Goal: Task Accomplishment & Management: Use online tool/utility

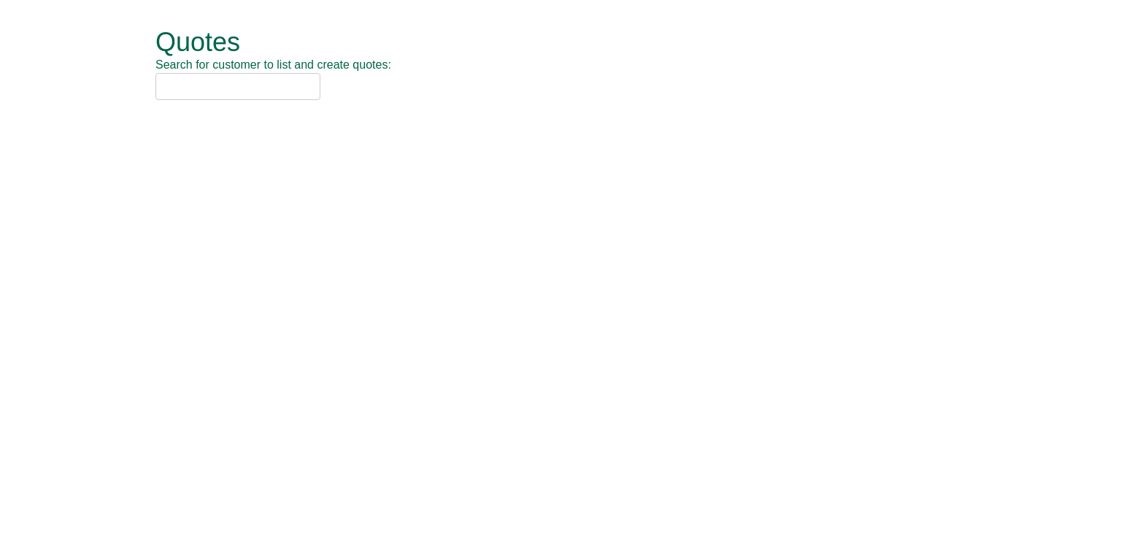
click at [261, 92] on input "text" at bounding box center [237, 86] width 165 height 27
type input "c"
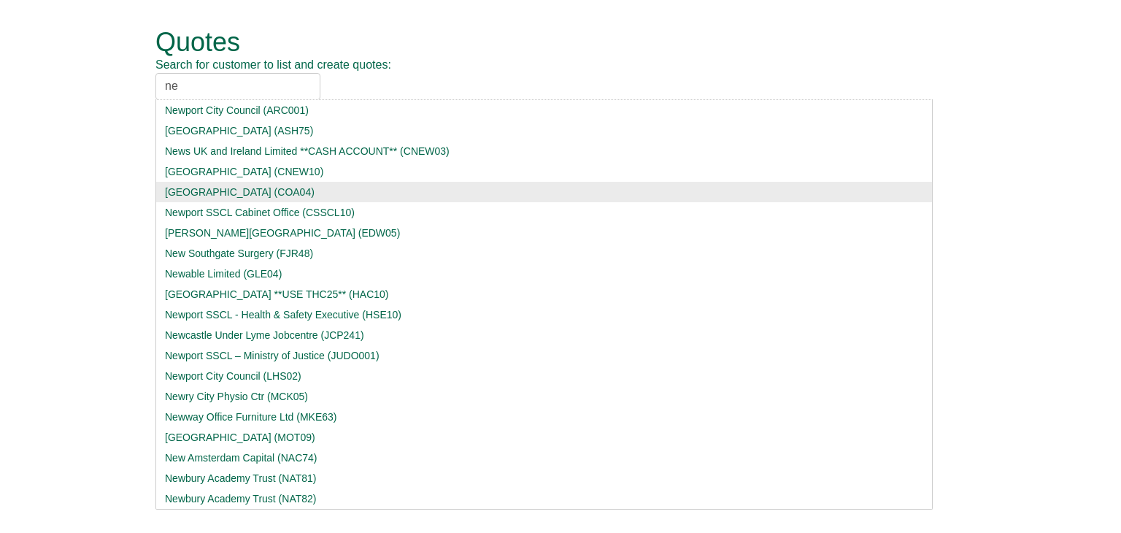
type input "n"
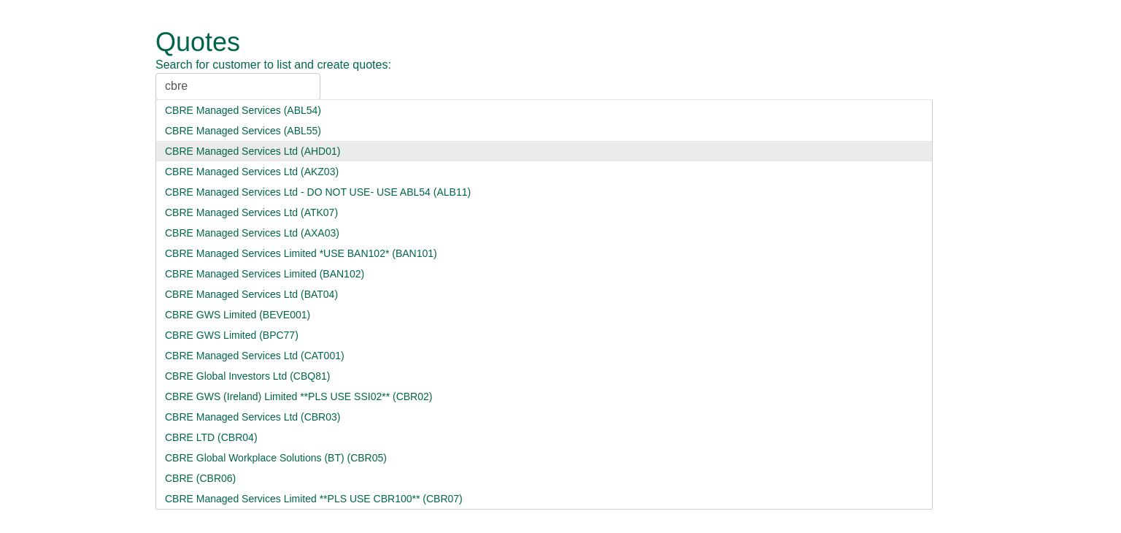
type input "cbre"
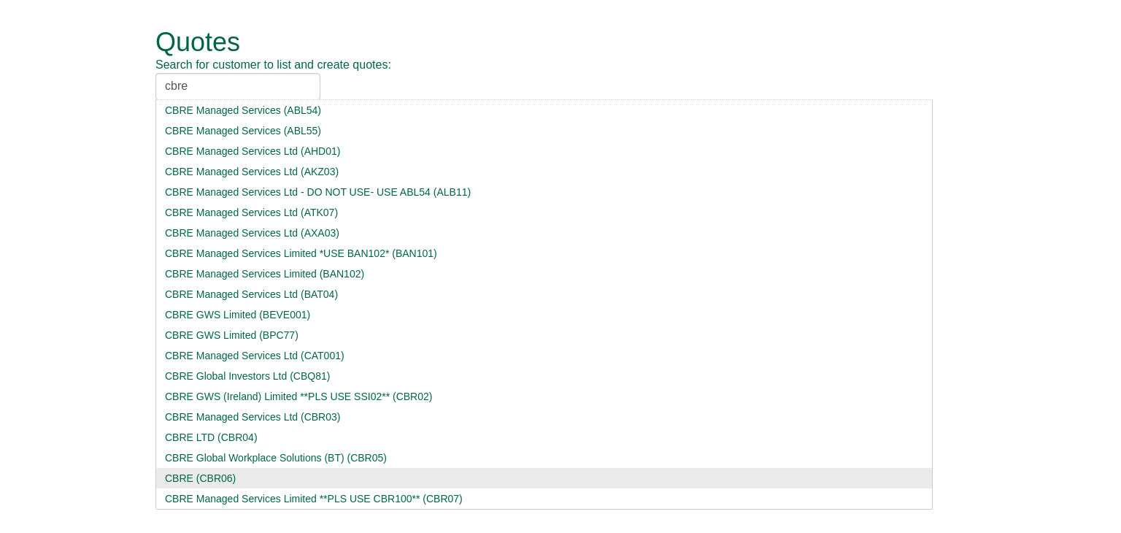
click at [270, 147] on div "CBRE Managed Services Ltd (AHD01)" at bounding box center [544, 151] width 758 height 15
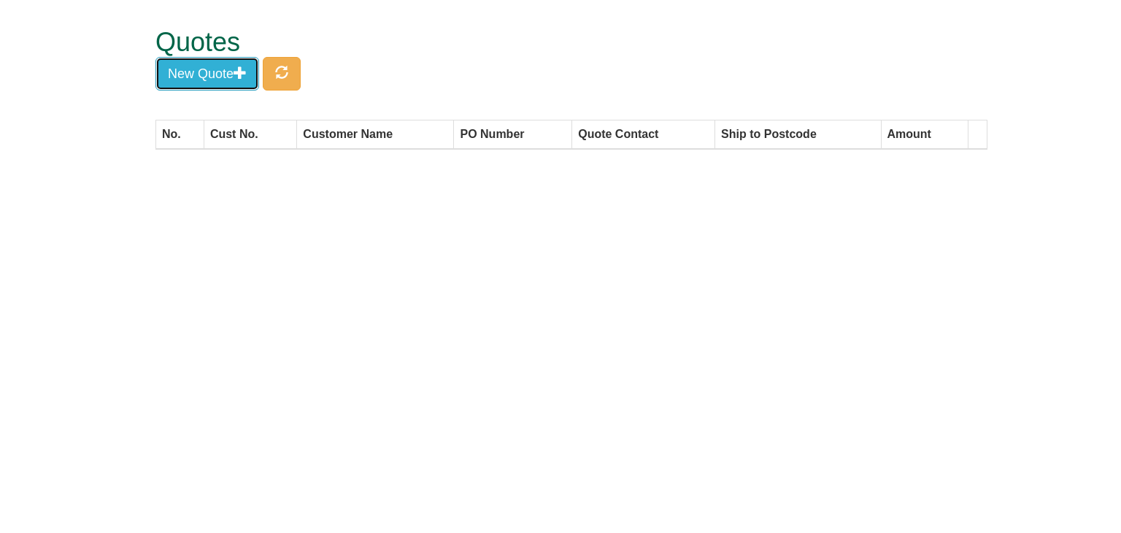
click at [223, 63] on button "New Quote" at bounding box center [207, 74] width 104 height 34
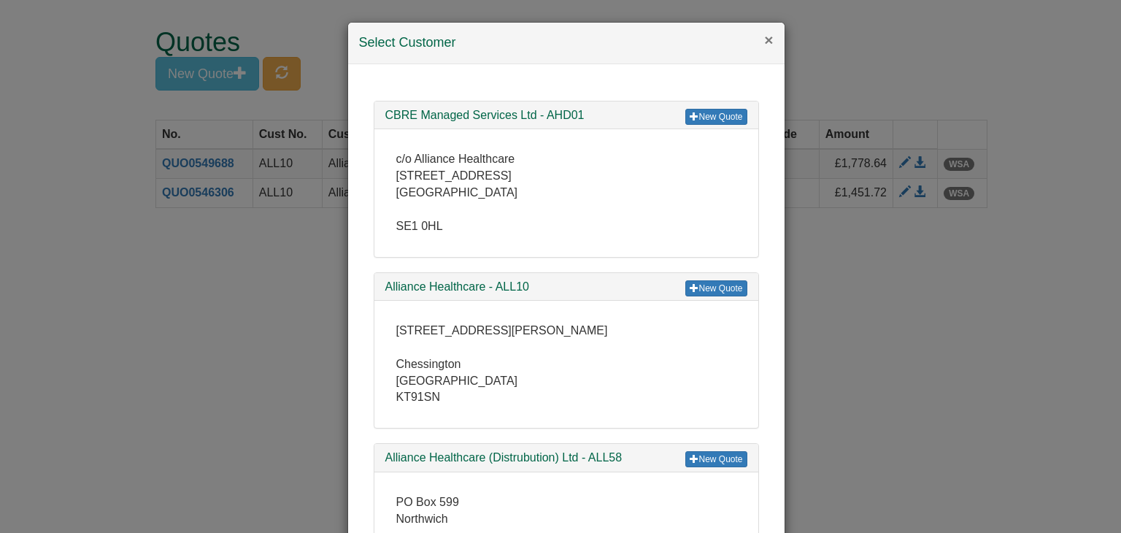
click at [764, 42] on button "×" at bounding box center [768, 39] width 9 height 15
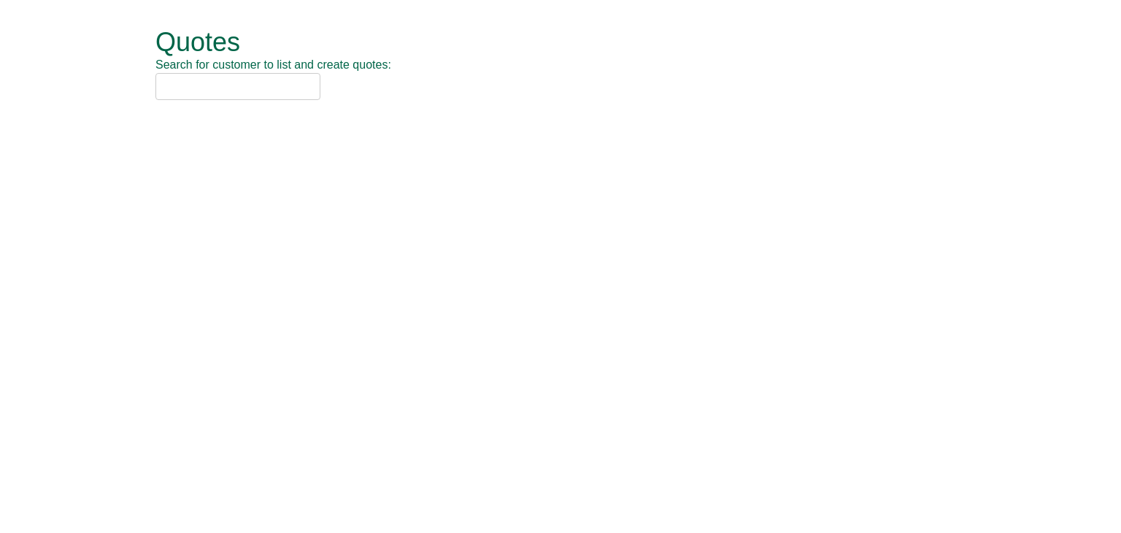
click at [196, 88] on input "text" at bounding box center [237, 86] width 165 height 27
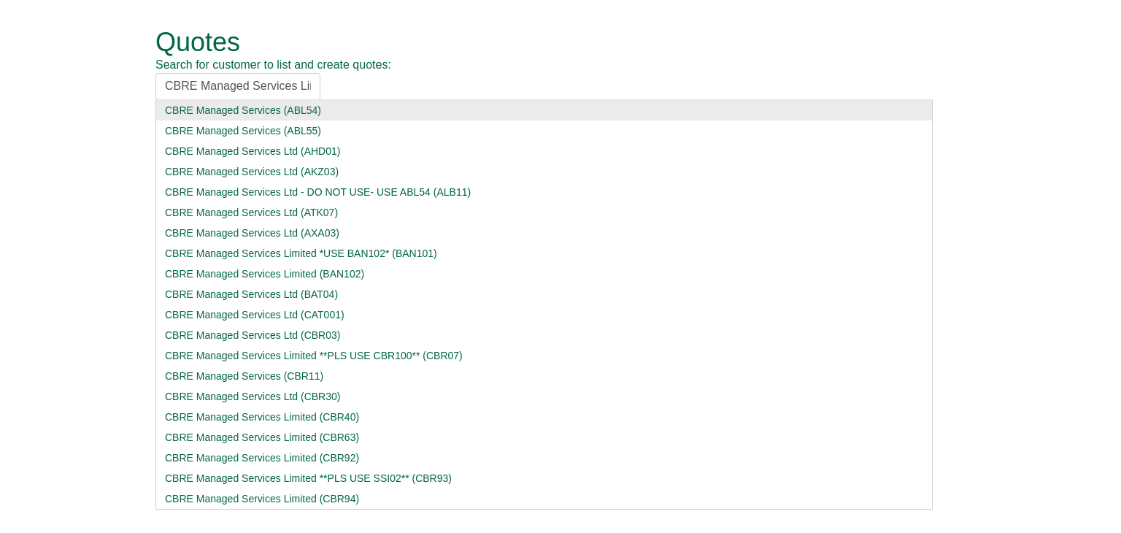
click at [309, 87] on input "CBRE Managed Services Limited" at bounding box center [237, 86] width 165 height 27
click at [305, 88] on input "CBRE Managed Services Limited" at bounding box center [237, 86] width 165 height 27
click at [277, 90] on input "CBRE Managed Services Limited" at bounding box center [237, 86] width 165 height 27
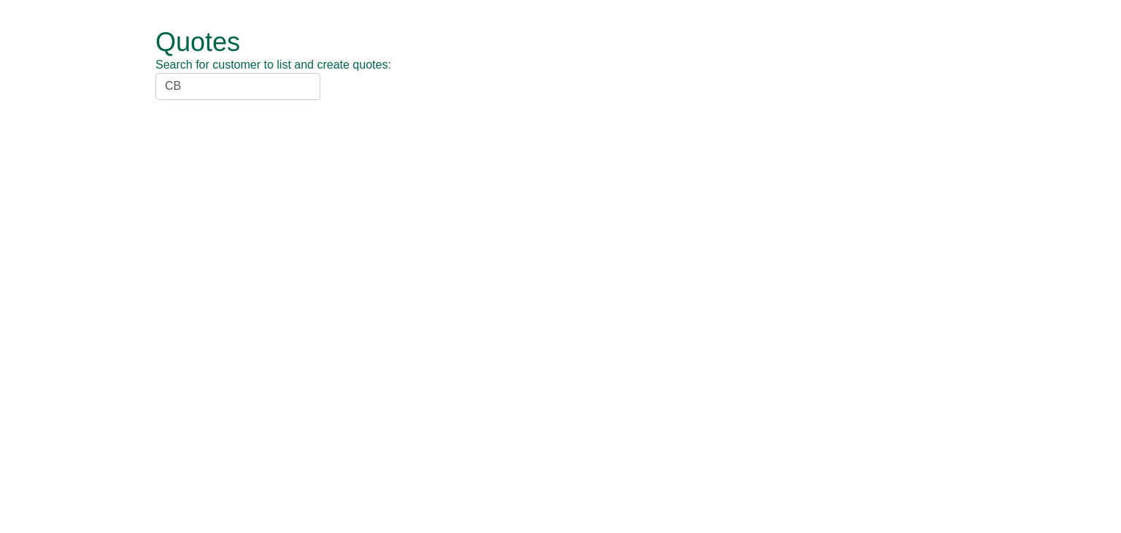
type input "C"
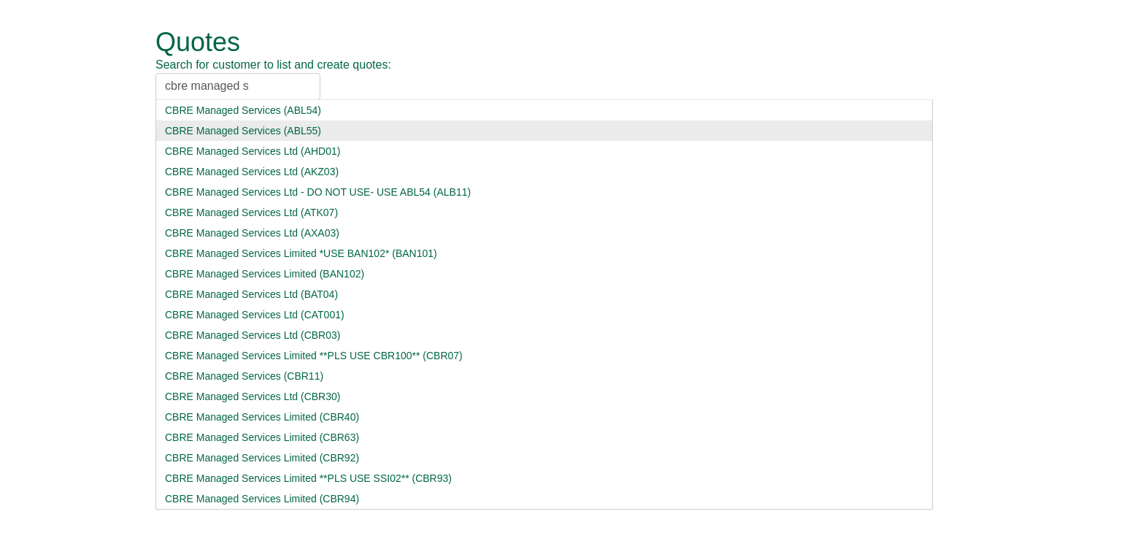
type input "cbre managed se"
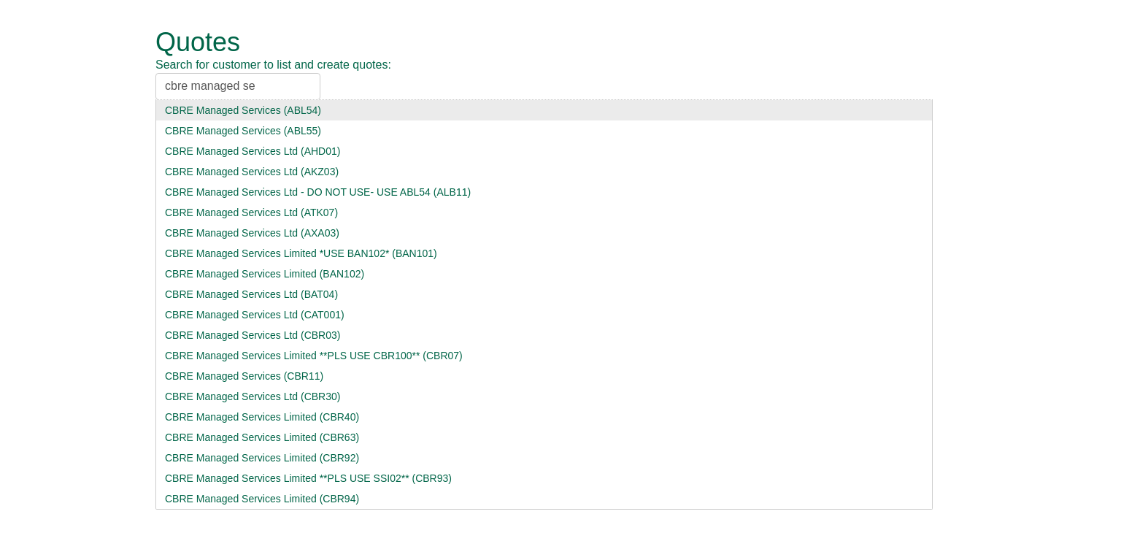
drag, startPoint x: 263, startPoint y: 85, endPoint x: -99, endPoint y: 66, distance: 363.2
click at [0, 66] on html "Quotes Search for customer to list and create quotes: cbre managed se CBRE Mana…" at bounding box center [560, 64] width 1121 height 129
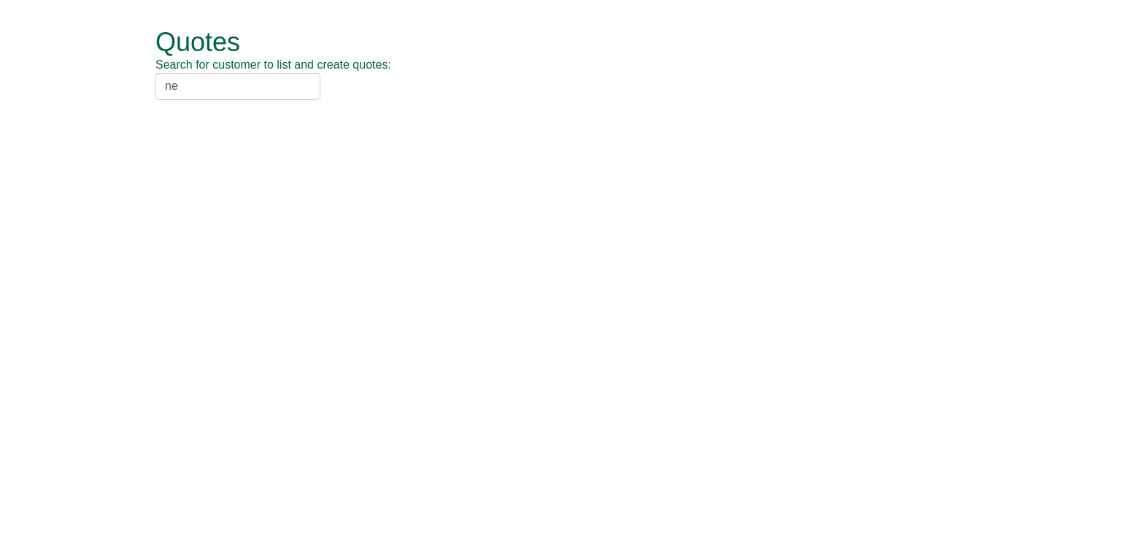
type input "n"
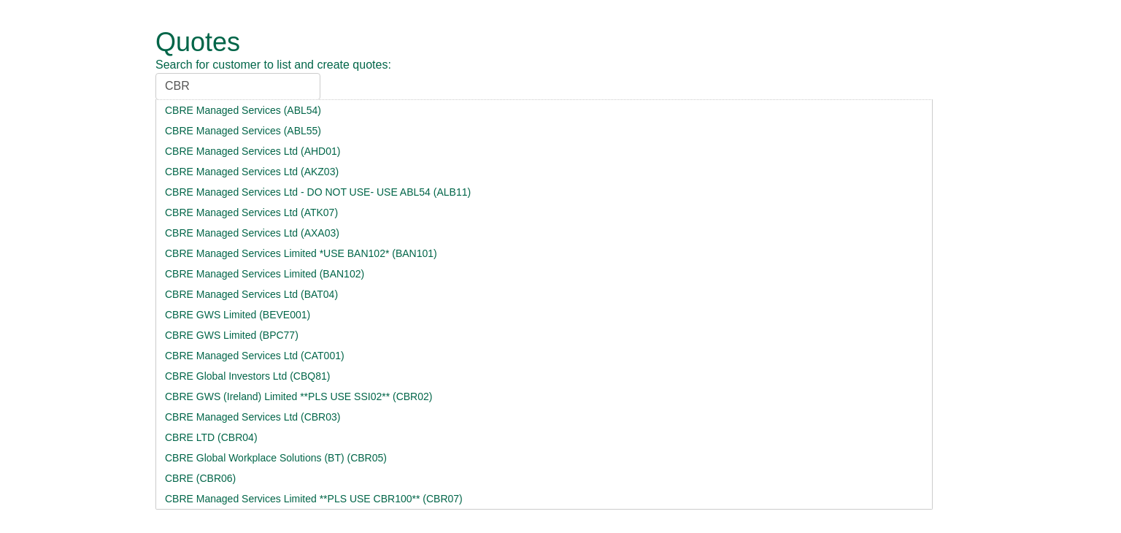
drag, startPoint x: 204, startPoint y: 91, endPoint x: 108, endPoint y: 93, distance: 96.4
click at [108, 93] on form "Quotes Search for customer to list and create quotes: CBR CBRE Managed Services…" at bounding box center [560, 64] width 1121 height 129
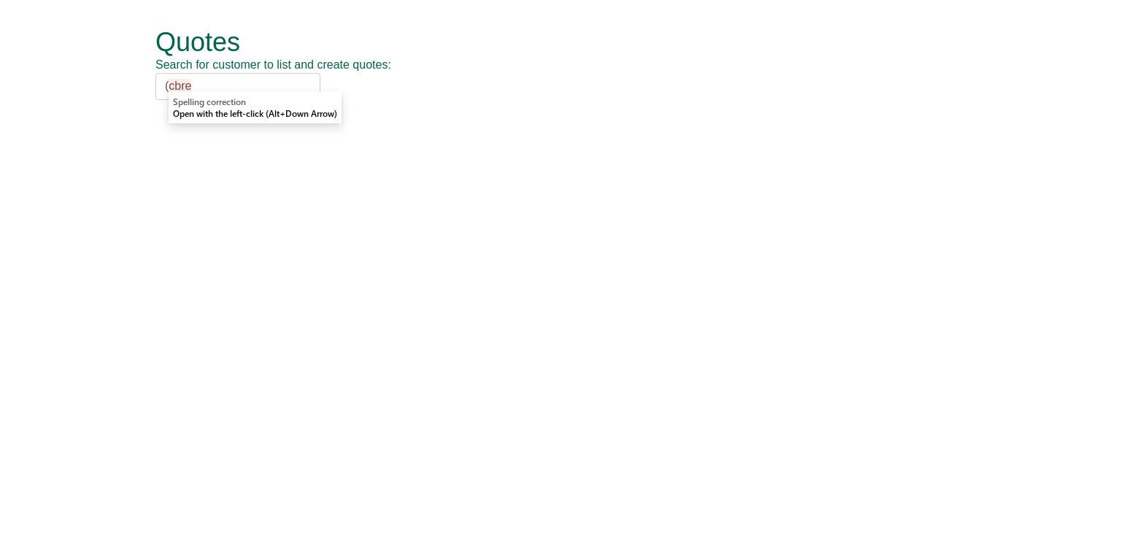
click at [220, 88] on input "(cbre" at bounding box center [237, 86] width 165 height 27
drag, startPoint x: 186, startPoint y: 88, endPoint x: 155, endPoint y: 88, distance: 31.4
click at [155, 88] on div "Quotes Search for customer to list and create quotes: (cbre" at bounding box center [571, 64] width 854 height 129
type input "e"
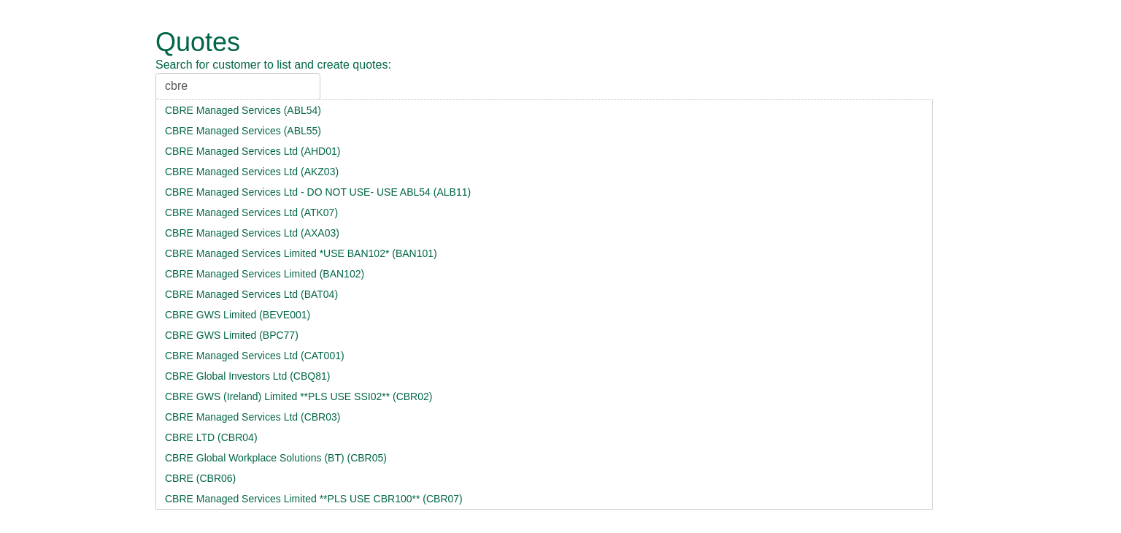
type input "cbre"
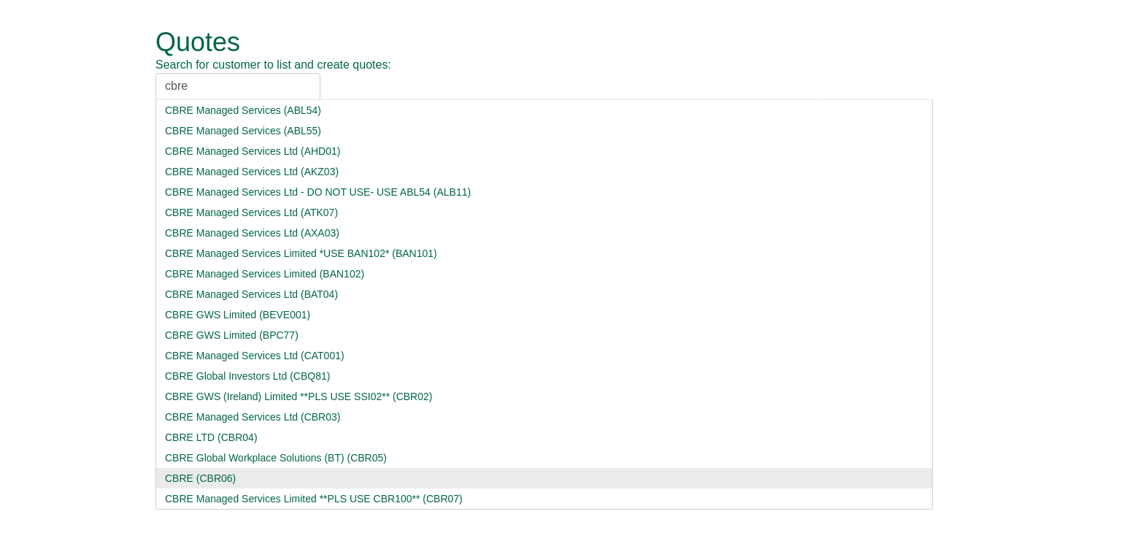
click at [231, 93] on input "cbre" at bounding box center [237, 86] width 165 height 27
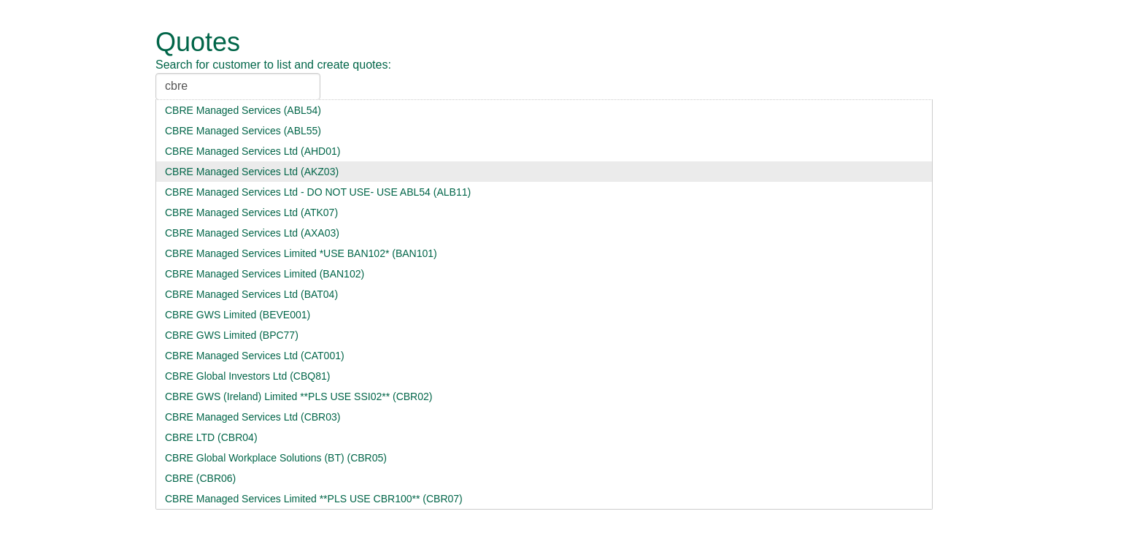
click at [245, 179] on li "CBRE Managed Services Ltd (AKZ03)" at bounding box center [543, 171] width 777 height 20
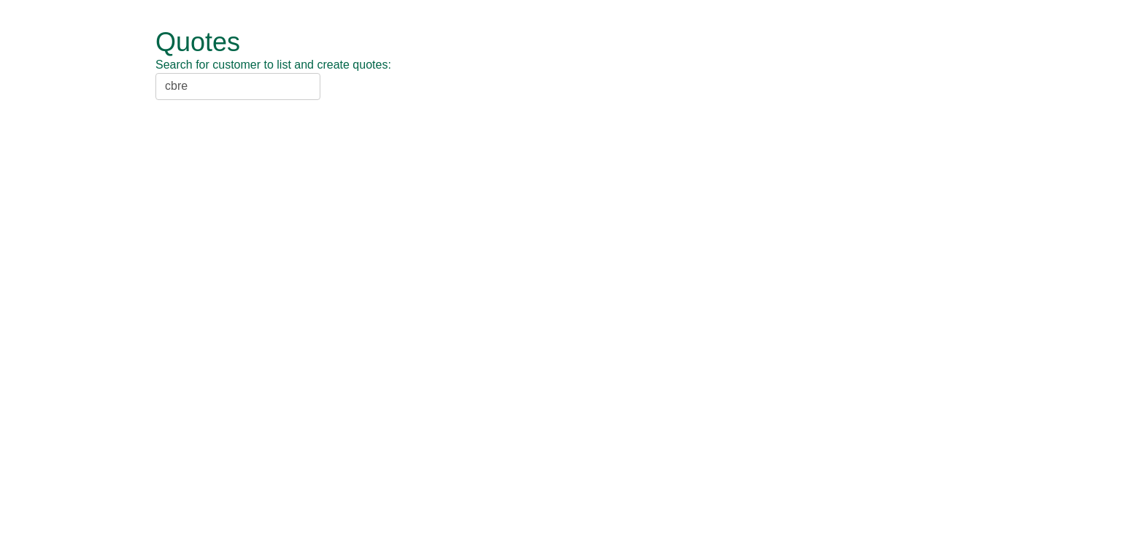
click at [234, 87] on input "cbre" at bounding box center [237, 86] width 165 height 27
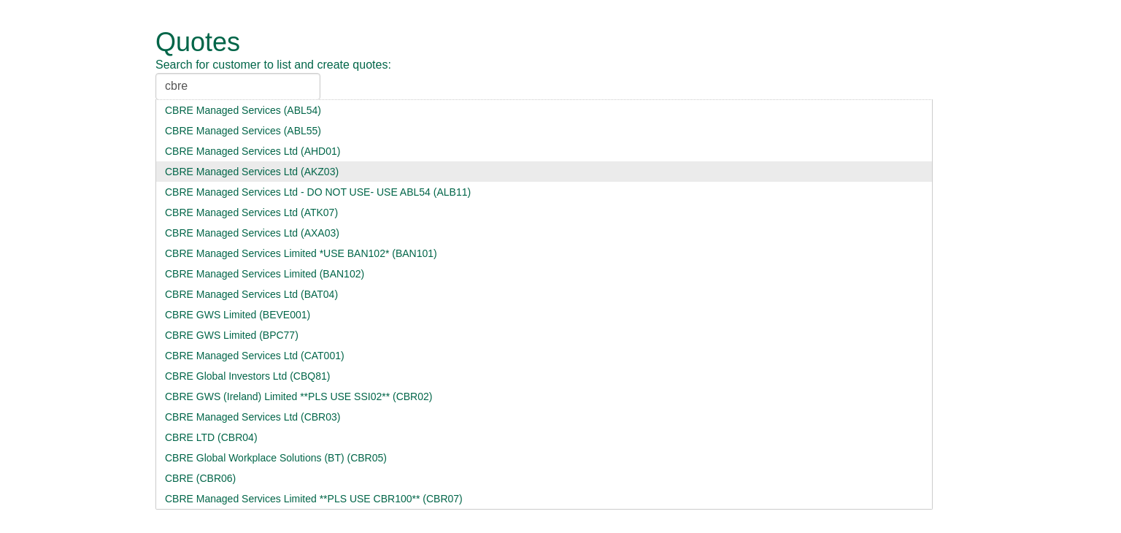
click at [242, 166] on div "CBRE Managed Services Ltd (AKZ03)" at bounding box center [544, 171] width 758 height 15
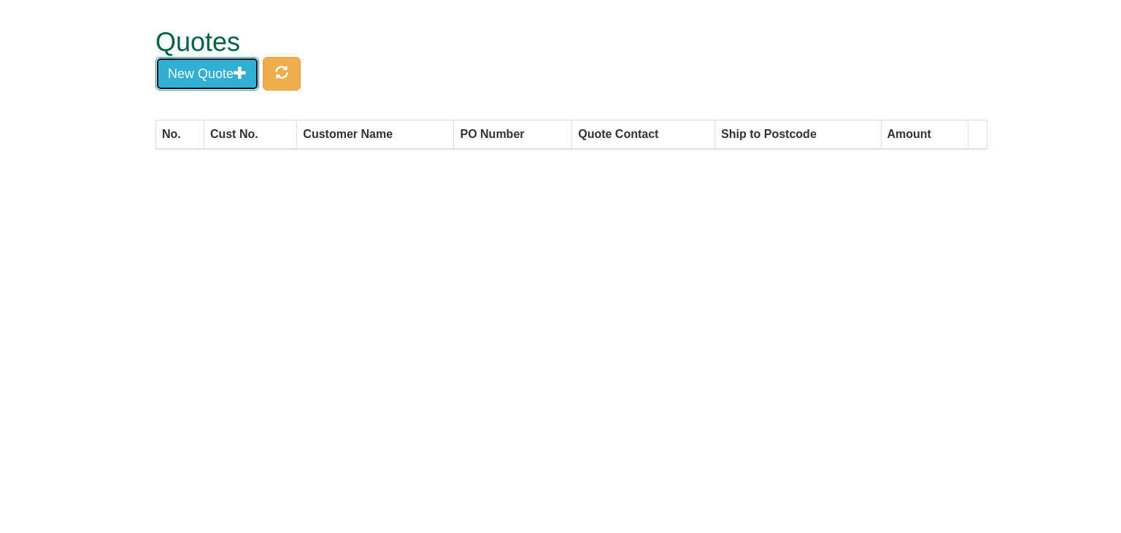
click at [234, 66] on button "New Quote" at bounding box center [207, 74] width 104 height 34
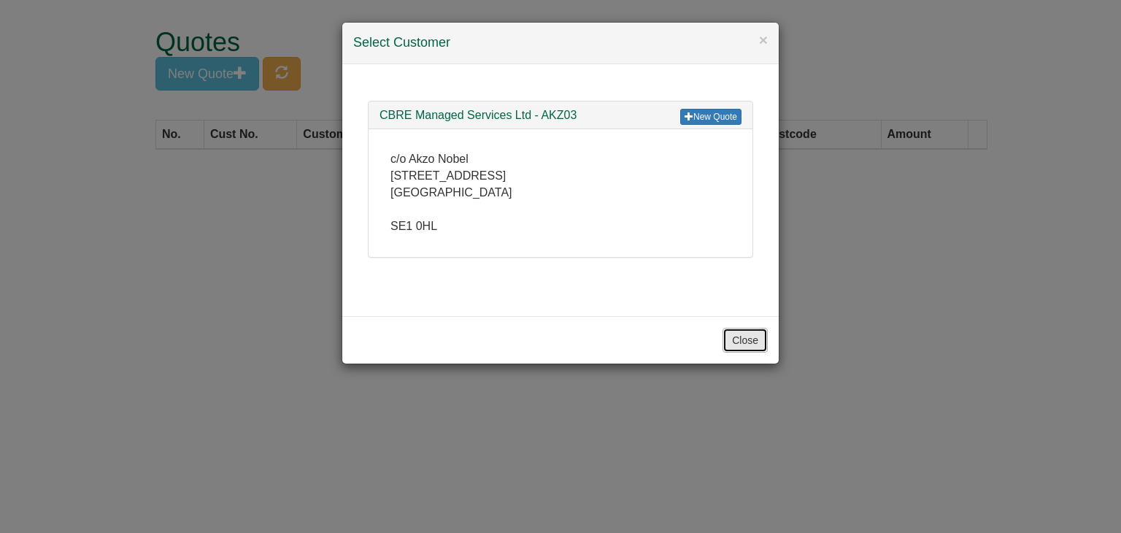
click at [747, 336] on button "Close" at bounding box center [744, 340] width 45 height 25
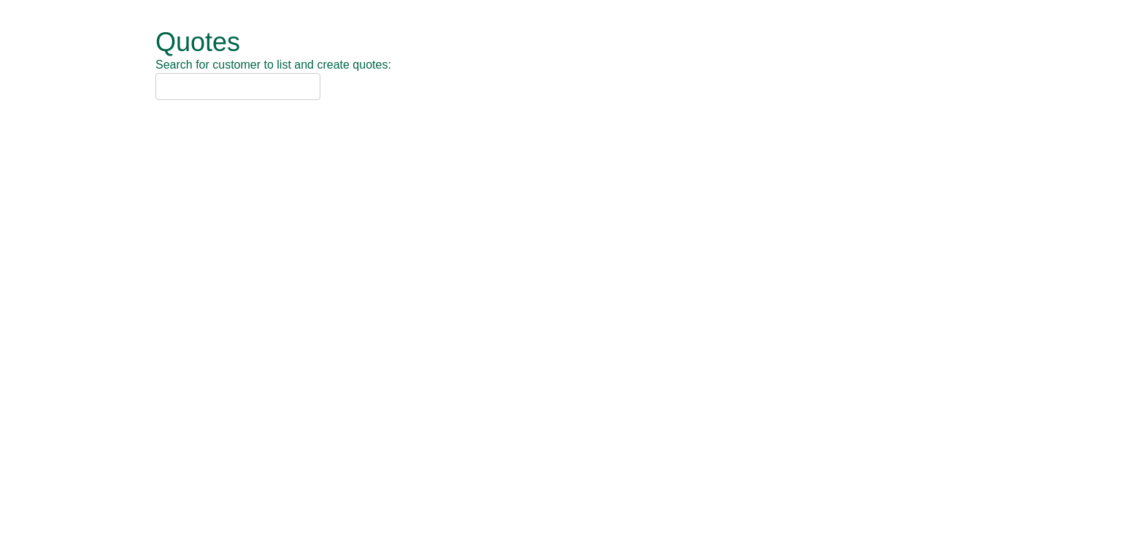
click at [225, 84] on input "text" at bounding box center [237, 86] width 165 height 27
type input "c"
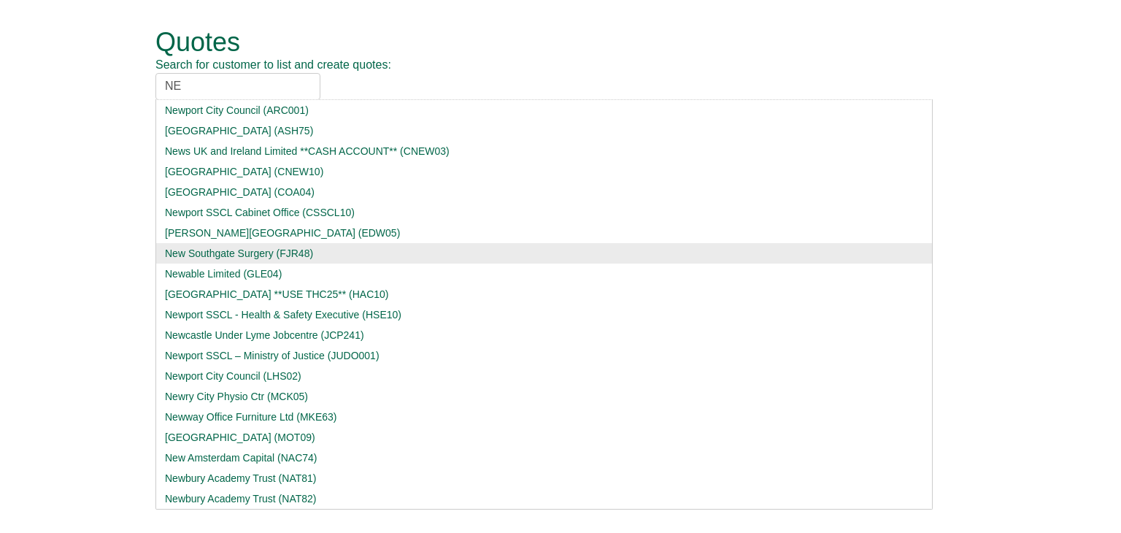
type input "N"
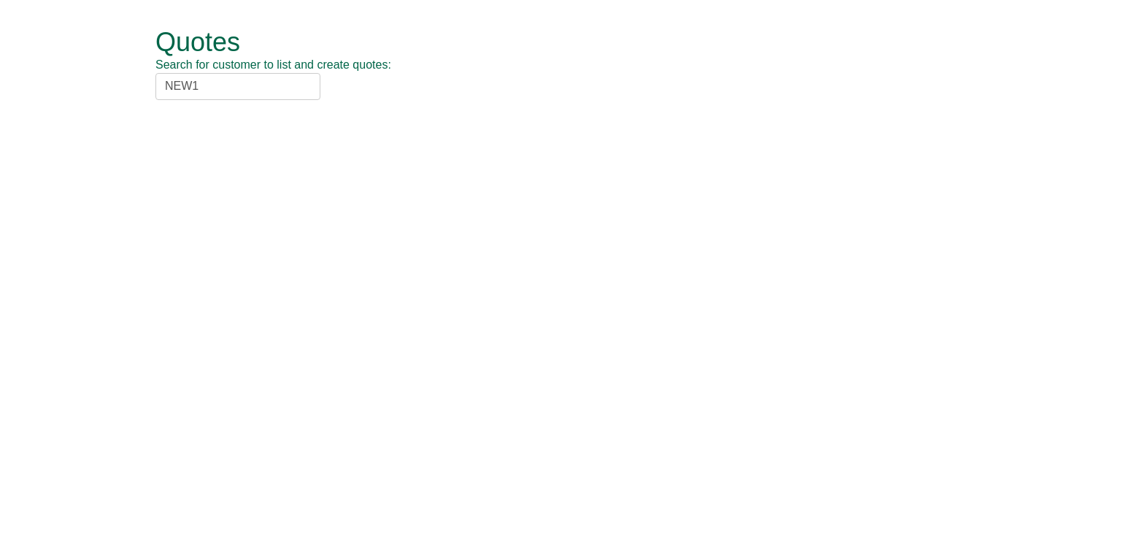
type input "NEW11"
drag, startPoint x: 204, startPoint y: 82, endPoint x: 34, endPoint y: 97, distance: 170.7
click at [34, 97] on form "Quotes Search for customer to list and create quotes: NEW11 Quotes New Quote No…" at bounding box center [560, 64] width 1121 height 129
click at [301, 129] on html "Quotes Search for customer to list and create quotes: Quotes New Quote No. Cust…" at bounding box center [560, 64] width 1121 height 129
click at [204, 88] on input "text" at bounding box center [237, 86] width 165 height 27
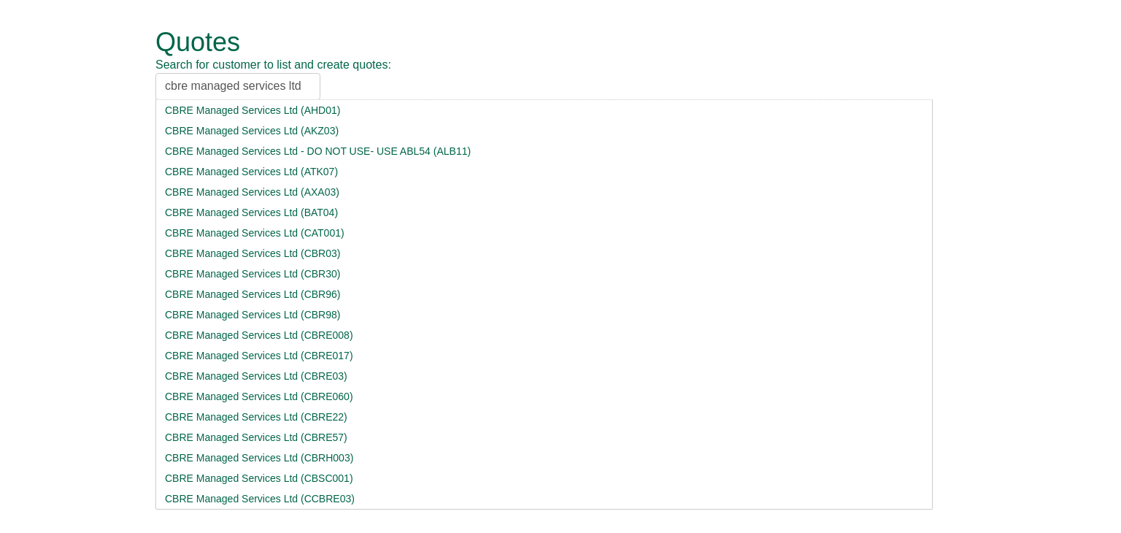
type input "cbre managed services ltd"
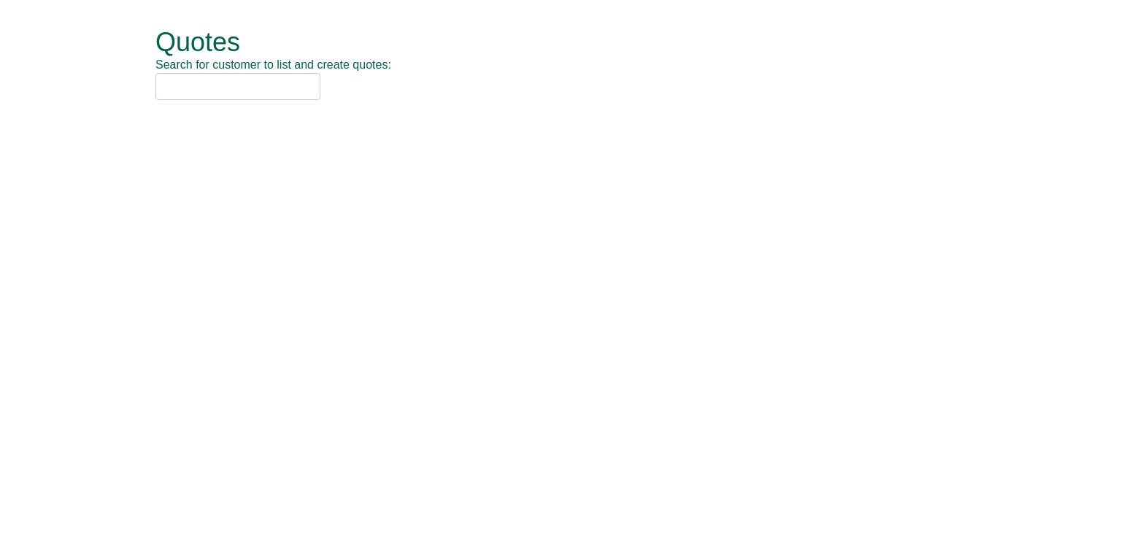
click at [204, 89] on input "text" at bounding box center [237, 86] width 165 height 27
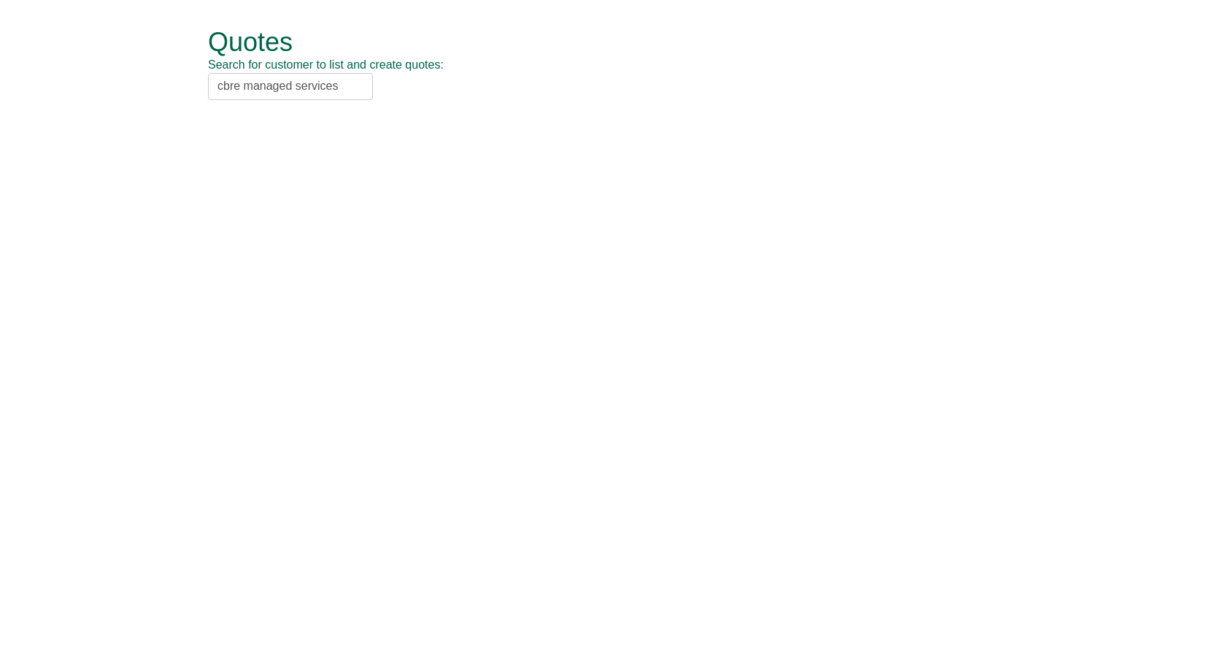
drag, startPoint x: 335, startPoint y: 84, endPoint x: 225, endPoint y: 101, distance: 111.6
click at [225, 101] on div "Quotes Search for customer to list and create quotes: cbre managed services CBR…" at bounding box center [624, 64] width 832 height 129
type input "s"
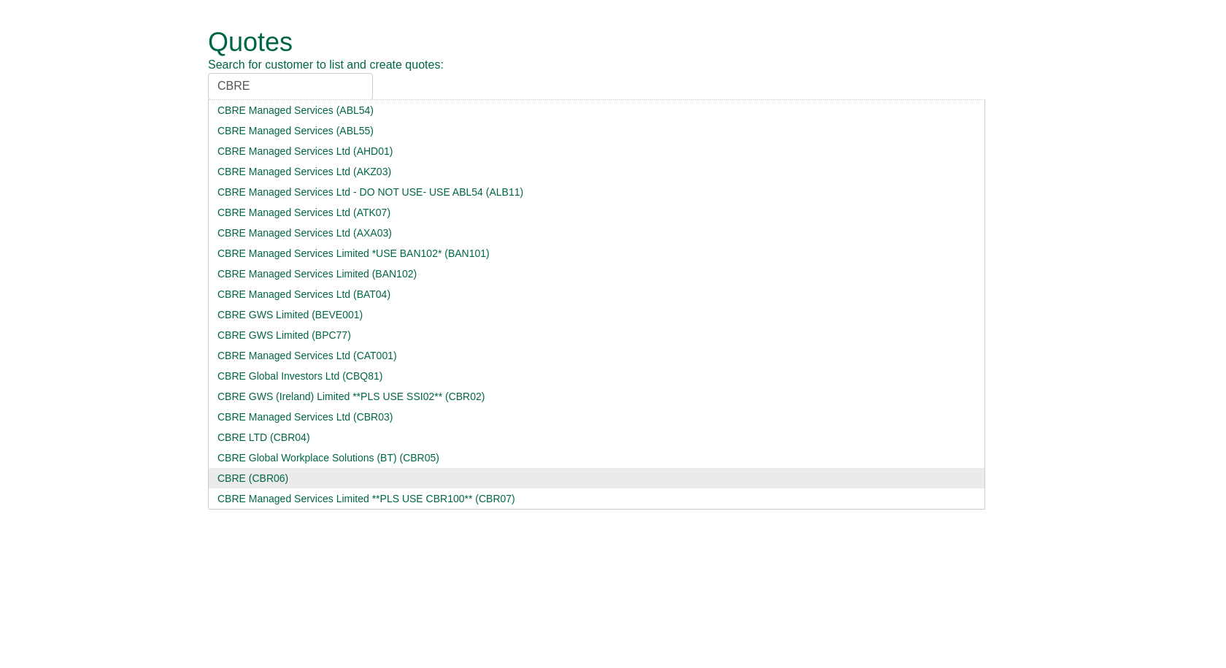
drag, startPoint x: 258, startPoint y: 85, endPoint x: 190, endPoint y: 85, distance: 68.6
click at [190, 85] on div "Quotes Search for customer to list and create quotes: CBRE CBRE Managed Service…" at bounding box center [613, 64] width 854 height 129
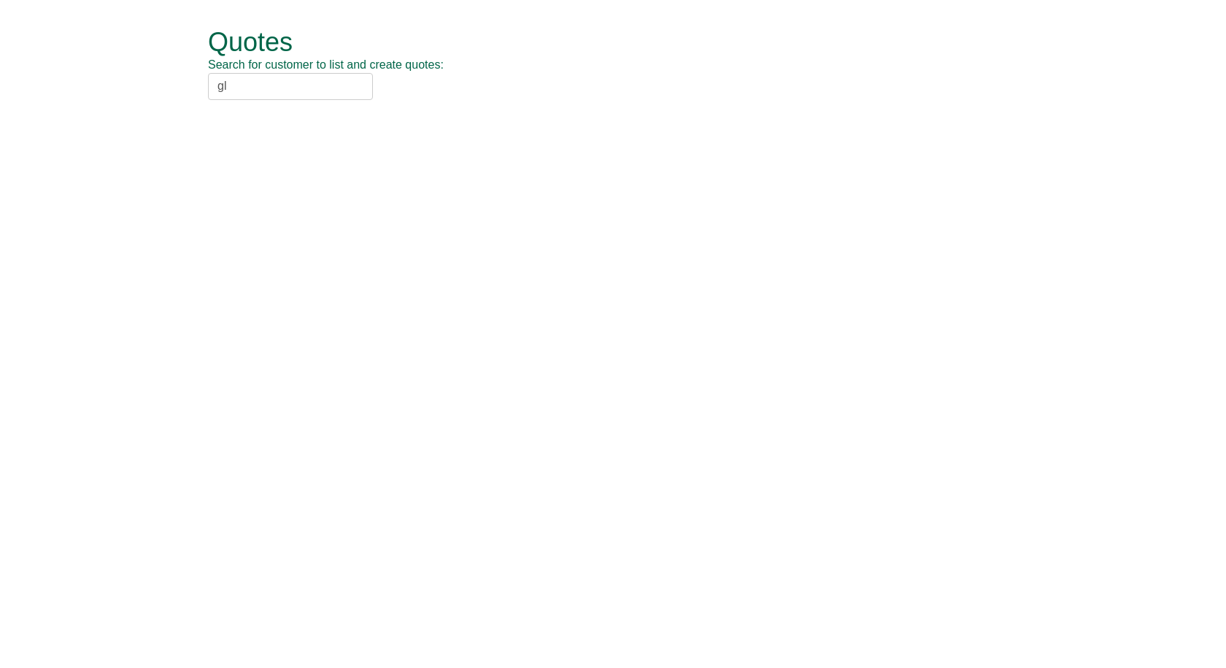
type input "g"
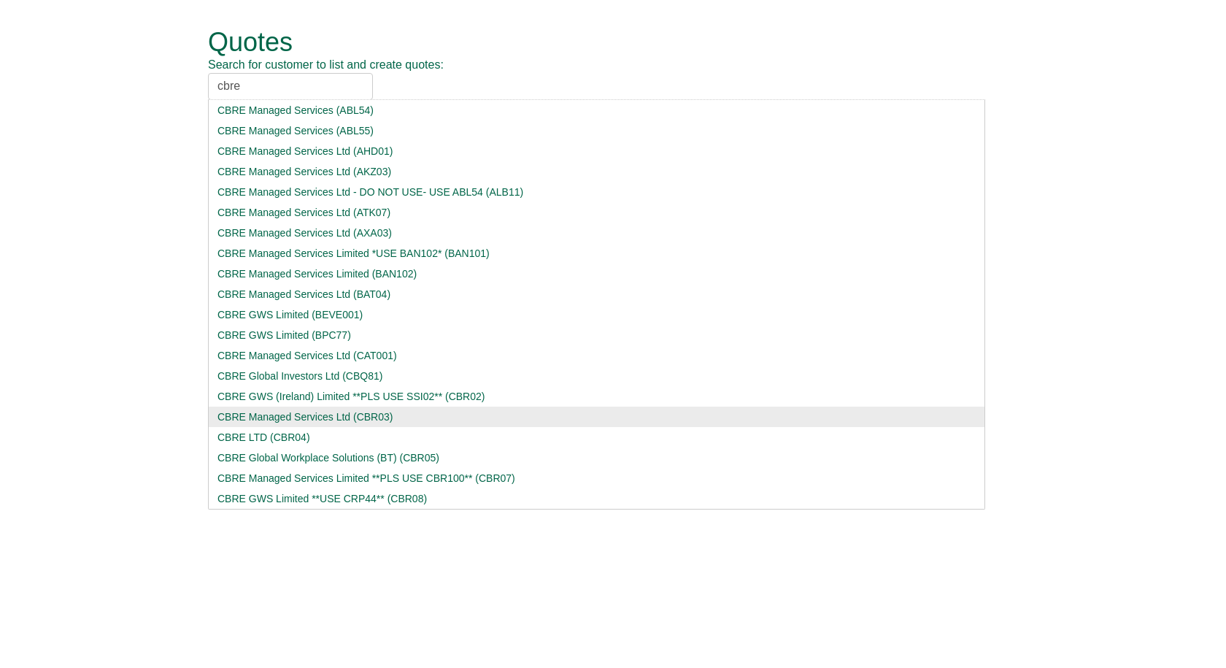
type input "cbre"
click at [298, 415] on div "CBRE Managed Services Ltd (CBR03)" at bounding box center [596, 416] width 758 height 15
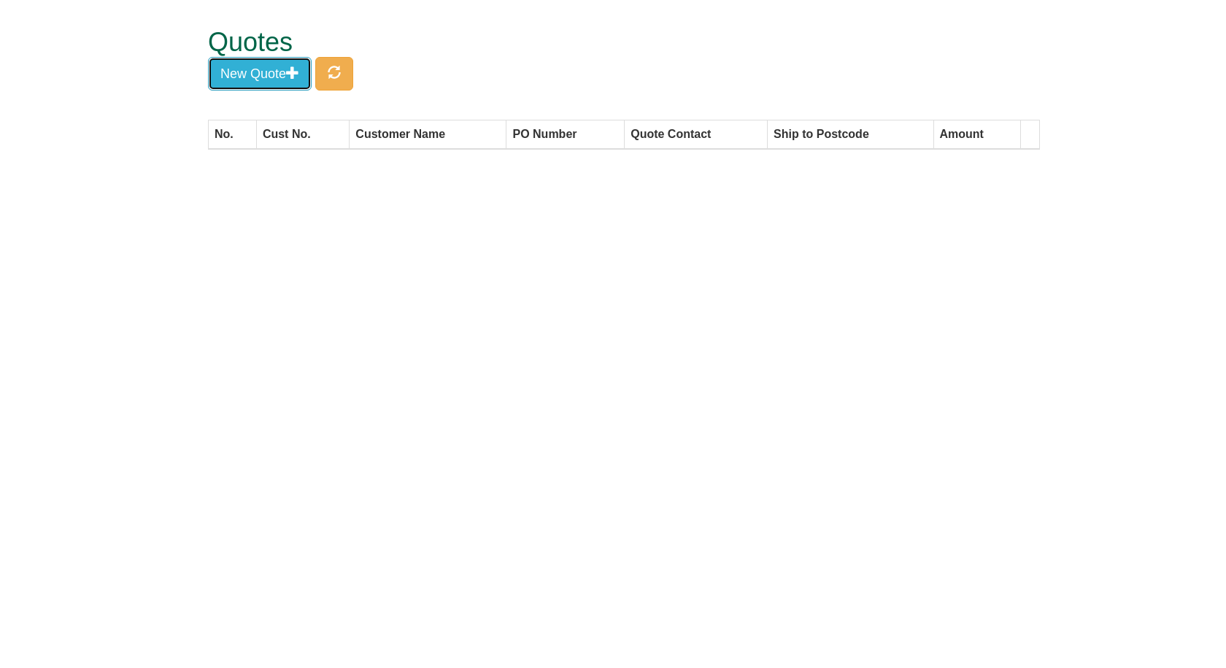
click at [270, 80] on button "New Quote" at bounding box center [260, 74] width 104 height 34
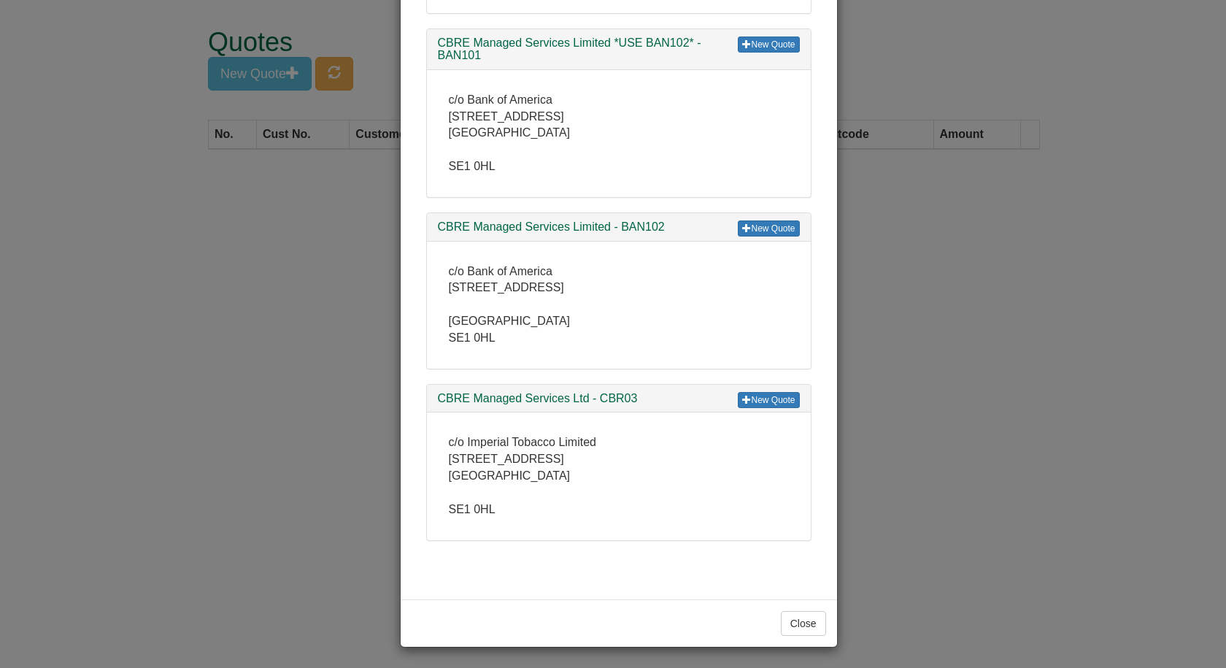
scroll to position [245, 0]
click at [783, 532] on button "Close" at bounding box center [803, 621] width 45 height 25
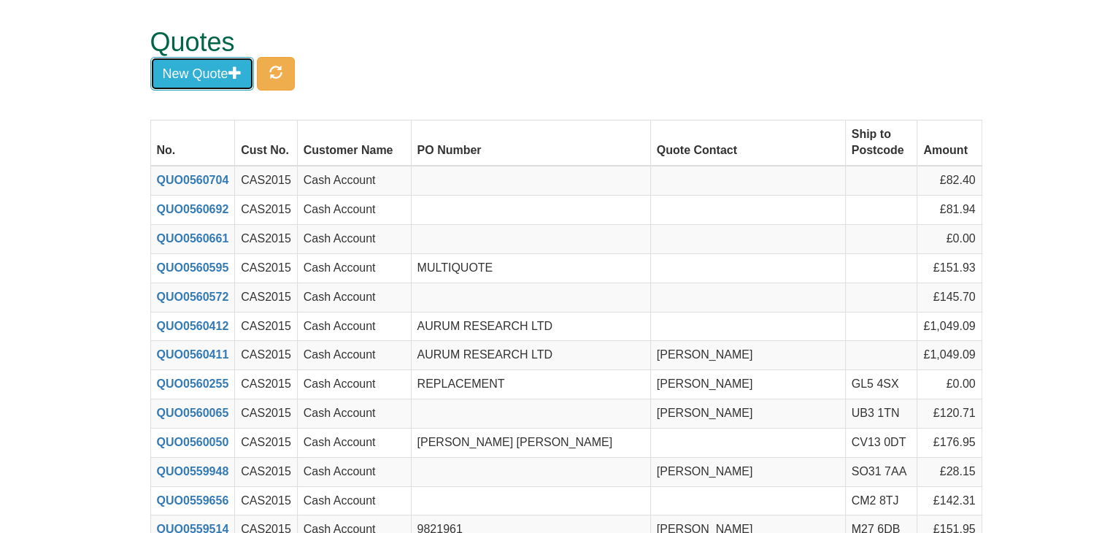
click at [207, 74] on button "New Quote" at bounding box center [202, 74] width 104 height 34
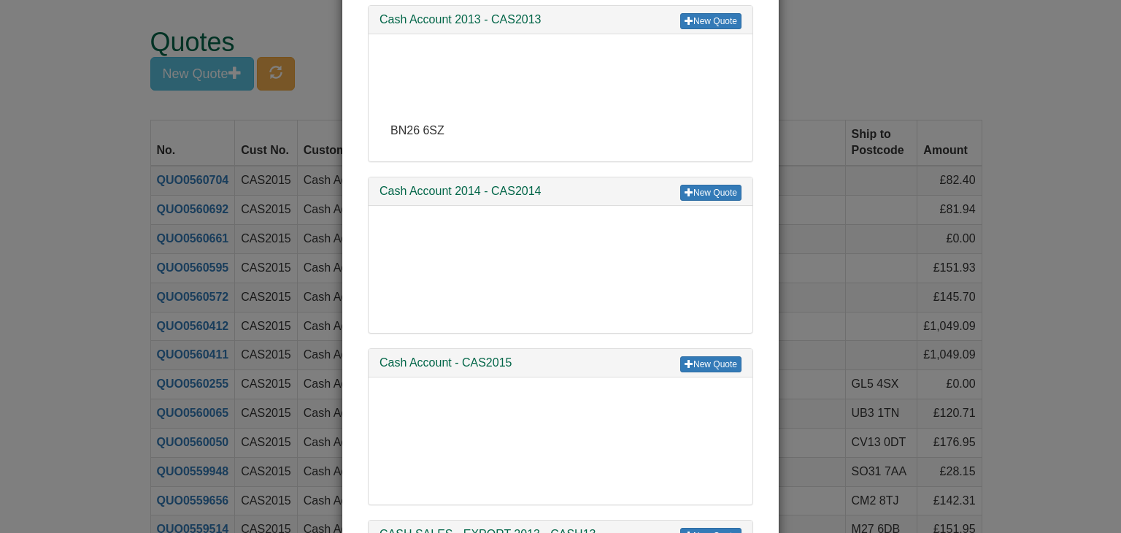
scroll to position [511, 0]
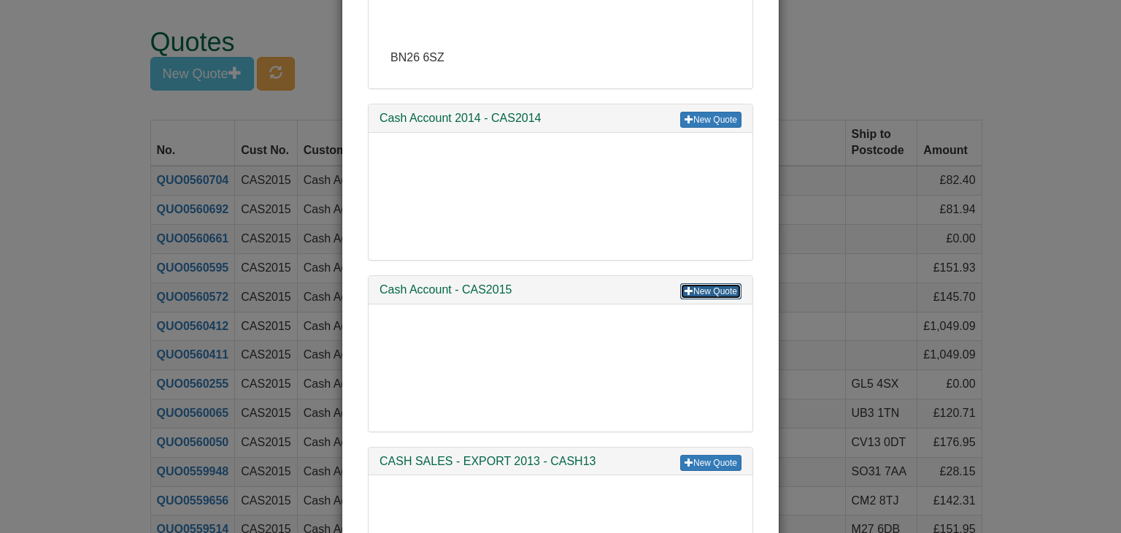
click at [707, 287] on link "New Quote" at bounding box center [710, 291] width 61 height 16
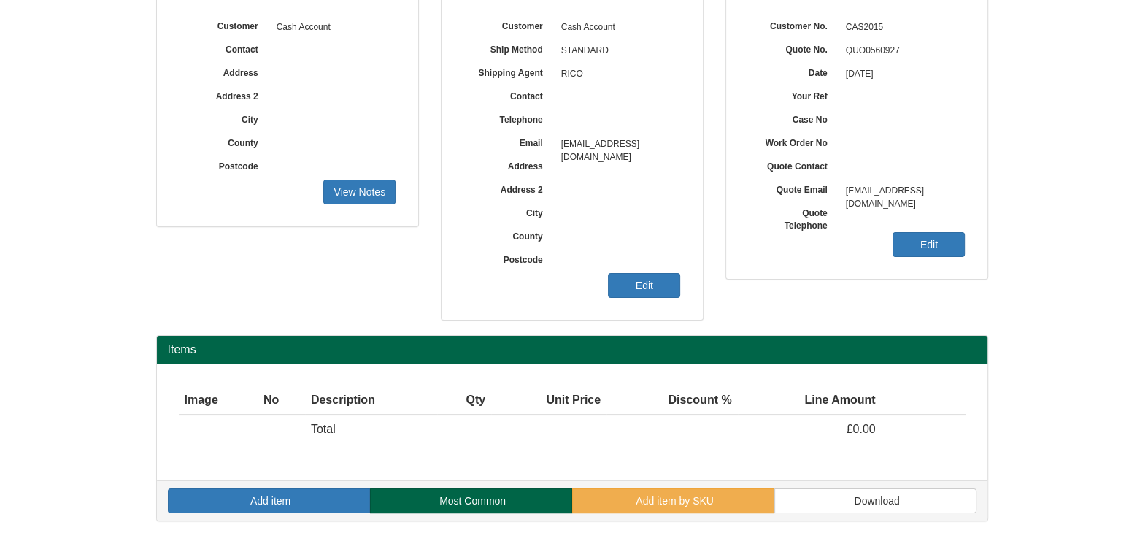
scroll to position [176, 0]
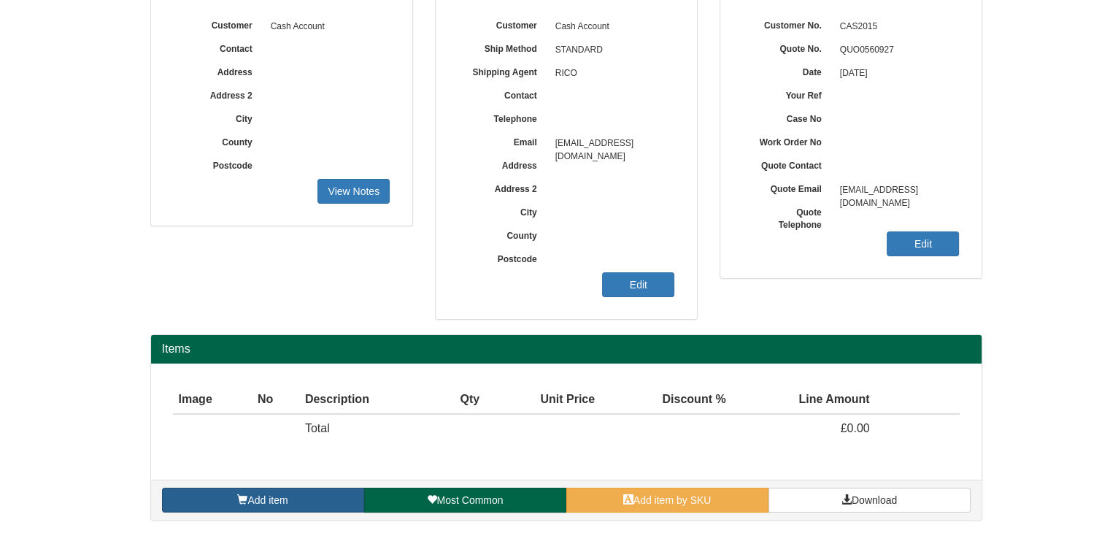
click at [290, 498] on link "Add item" at bounding box center [263, 499] width 202 height 25
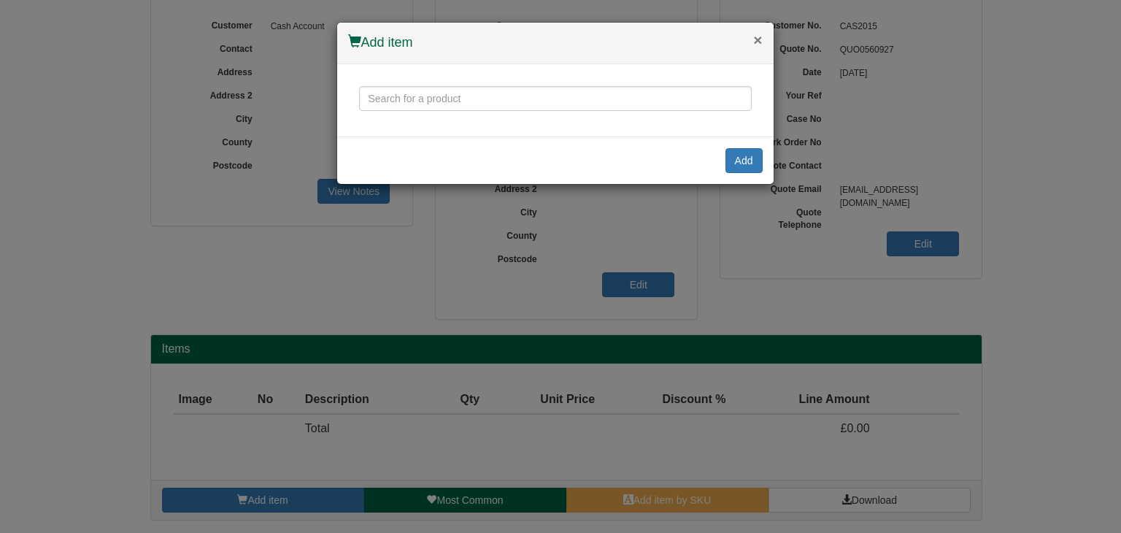
click at [757, 36] on button "×" at bounding box center [757, 39] width 9 height 15
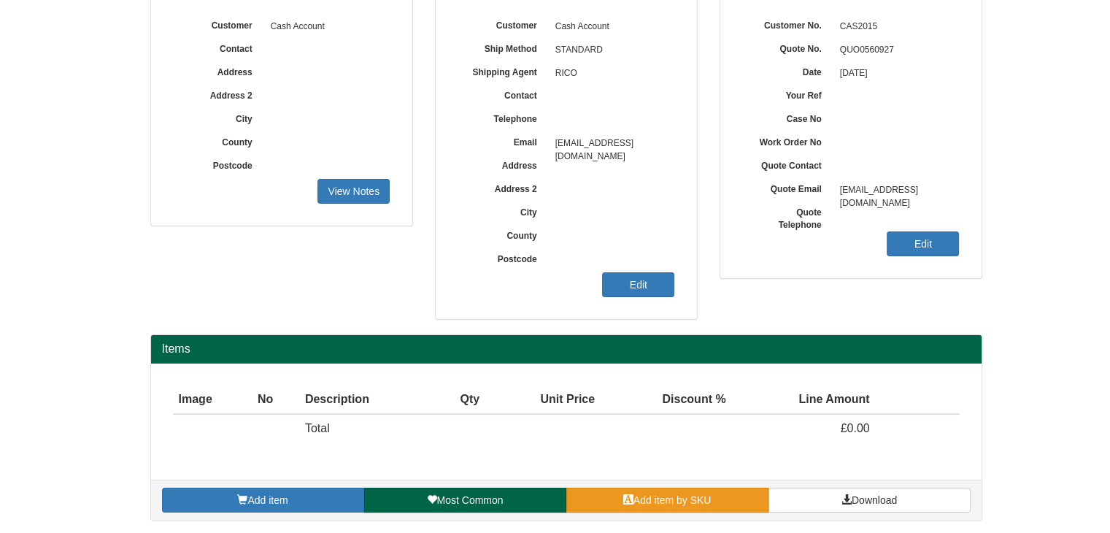
click at [675, 500] on span "Add item by SKU" at bounding box center [672, 500] width 78 height 12
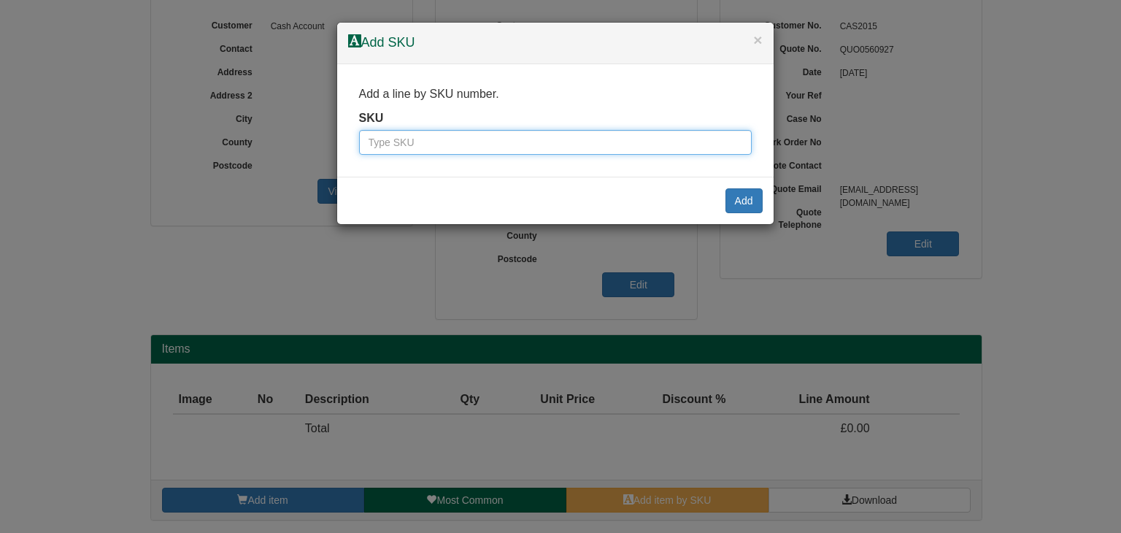
click at [400, 150] on input "text" at bounding box center [555, 142] width 393 height 25
type input "100017237"
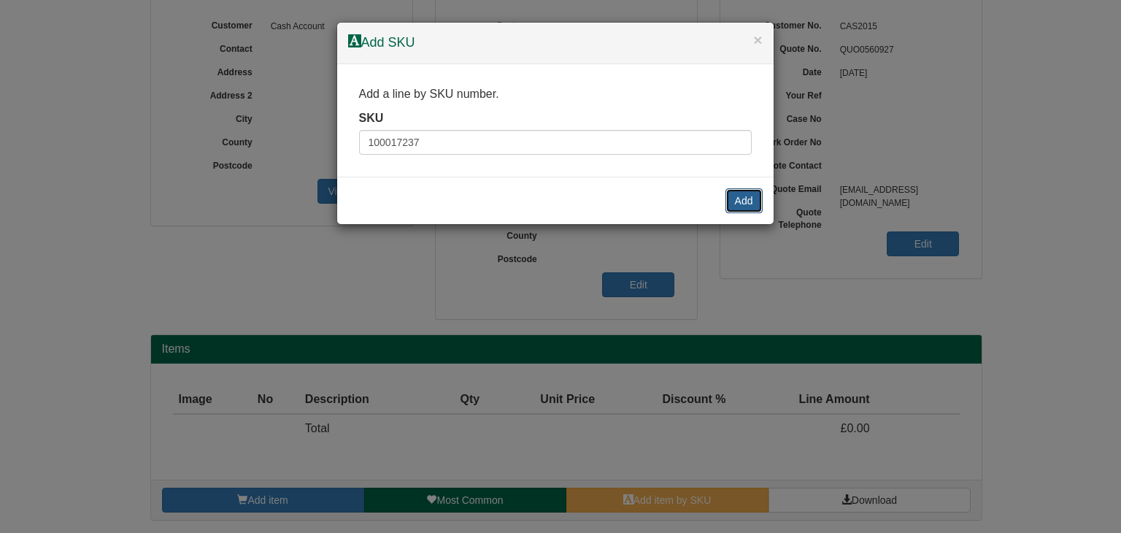
click at [740, 193] on button "Add" at bounding box center [743, 200] width 37 height 25
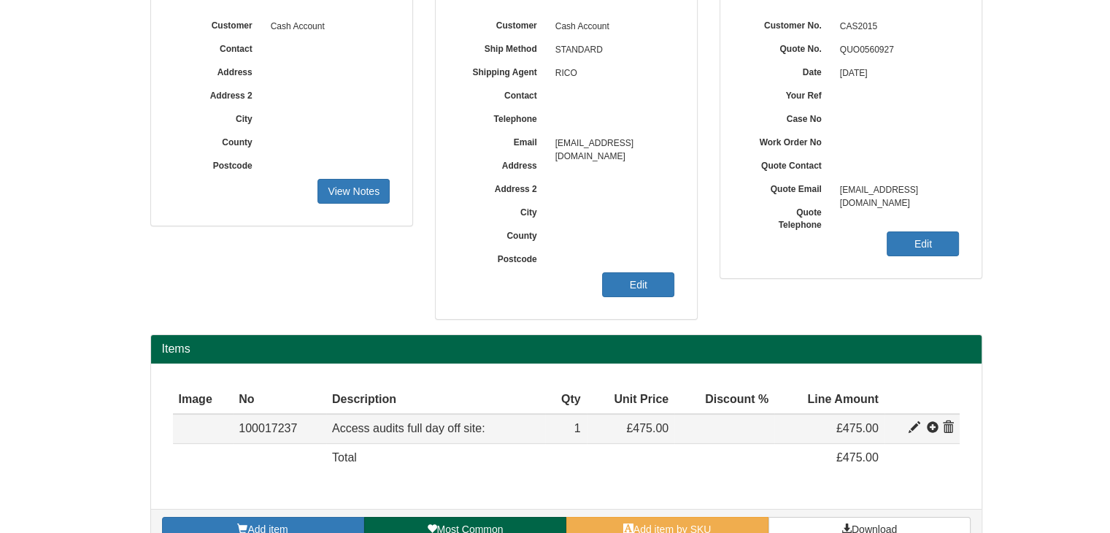
click at [914, 425] on span at bounding box center [915, 428] width 12 height 12
type input "Access audits full day off site:&nbsp;"
type input "315.00"
type input "475.00"
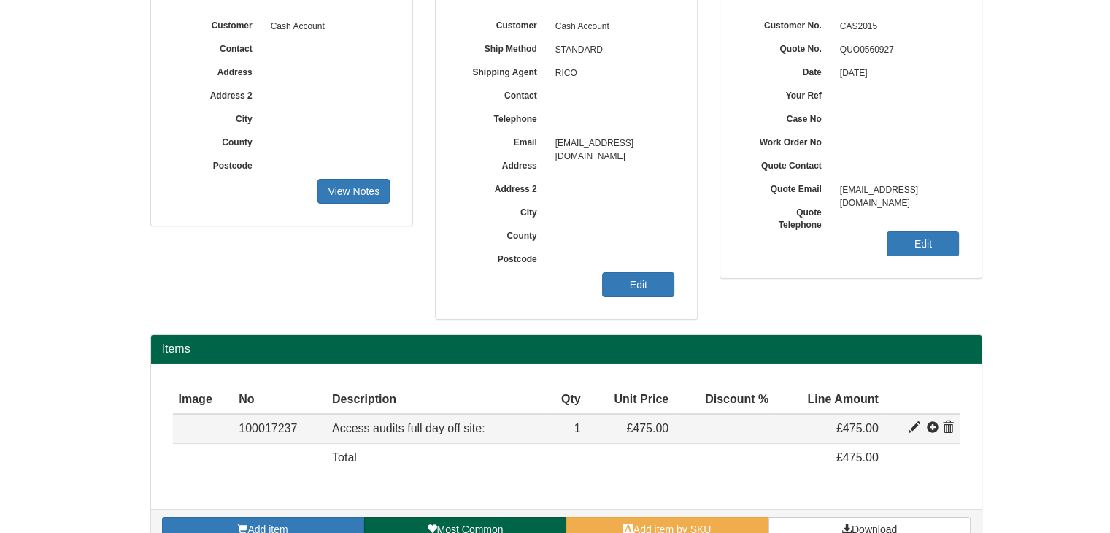
type input "1"
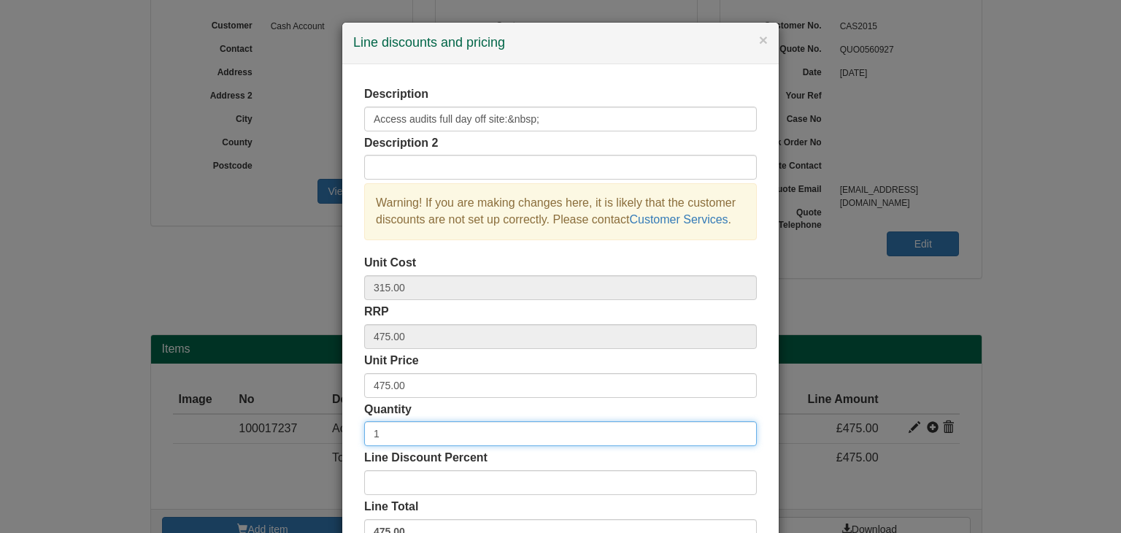
drag, startPoint x: 396, startPoint y: 438, endPoint x: 355, endPoint y: 433, distance: 41.2
click at [355, 433] on div "Description Access audits full day off site:&nbsp; Description 2 Warning! If yo…" at bounding box center [560, 316] width 436 height 505
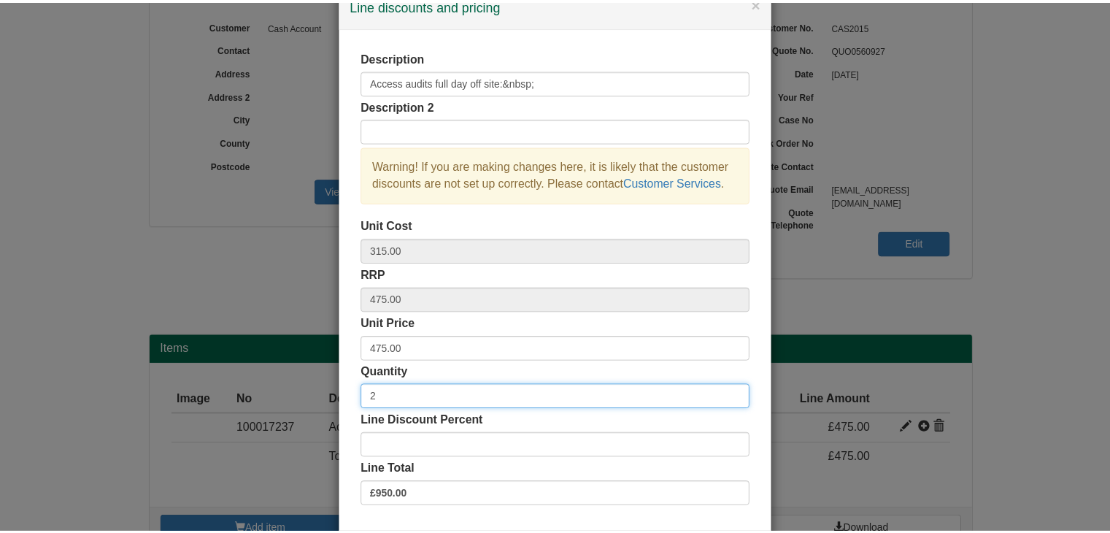
scroll to position [105, 0]
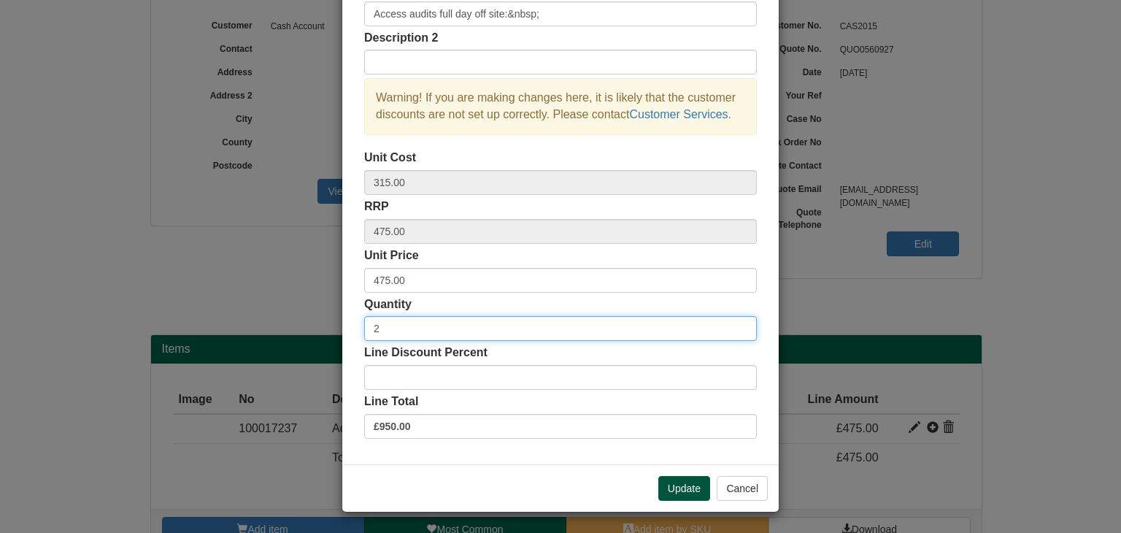
type input "2"
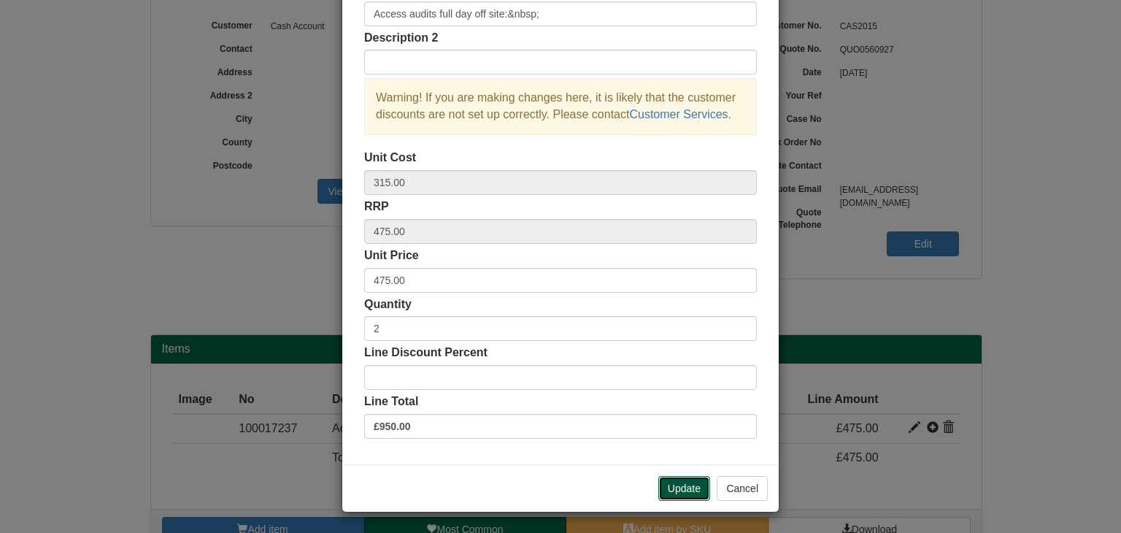
click at [677, 485] on button "Update" at bounding box center [684, 488] width 52 height 25
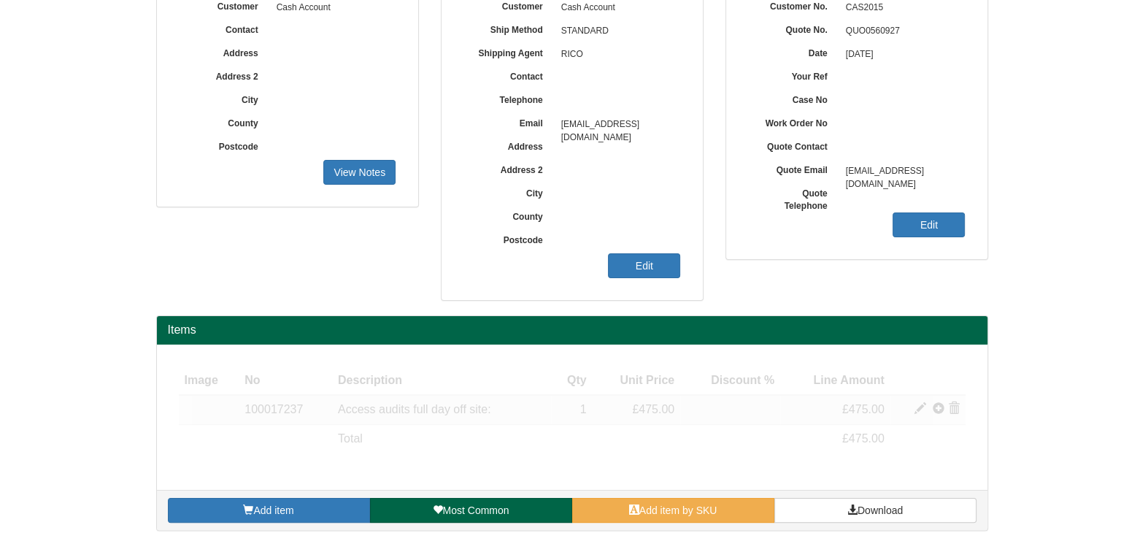
scroll to position [205, 0]
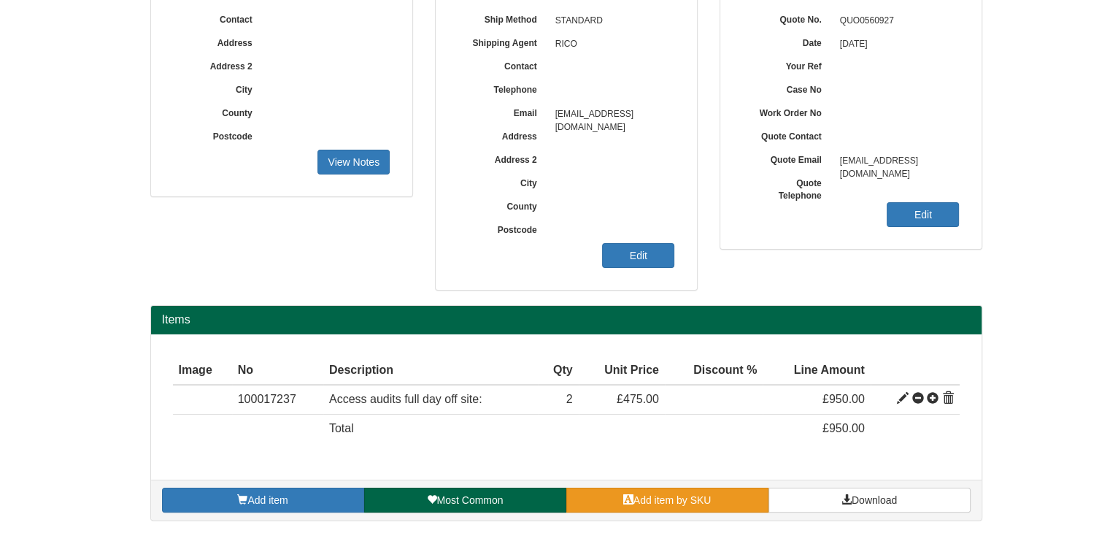
click at [654, 494] on span "Add item by SKU" at bounding box center [672, 500] width 78 height 12
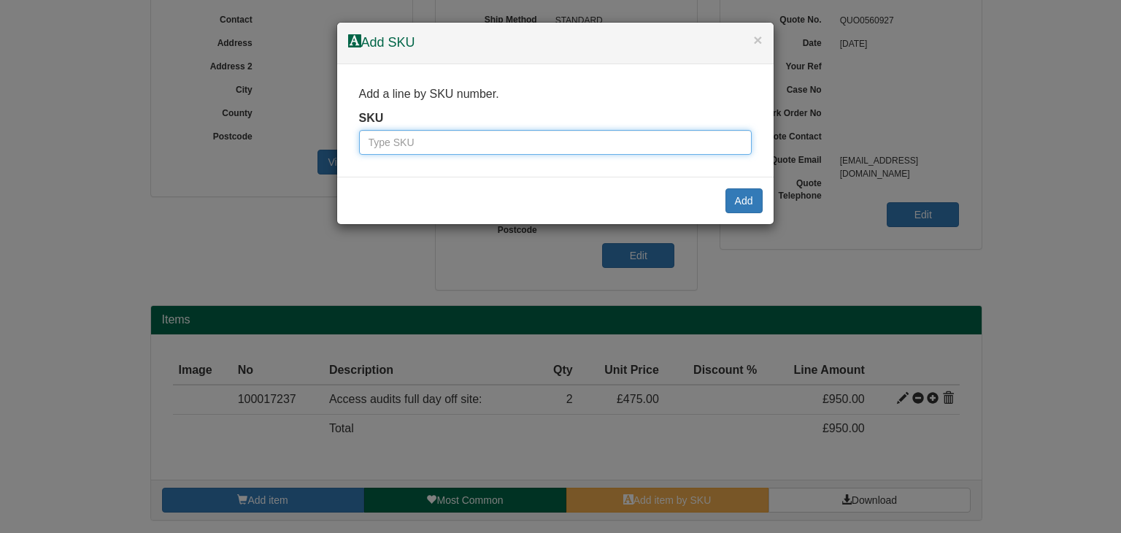
click at [444, 135] on input "text" at bounding box center [555, 142] width 393 height 25
type input "100017235"
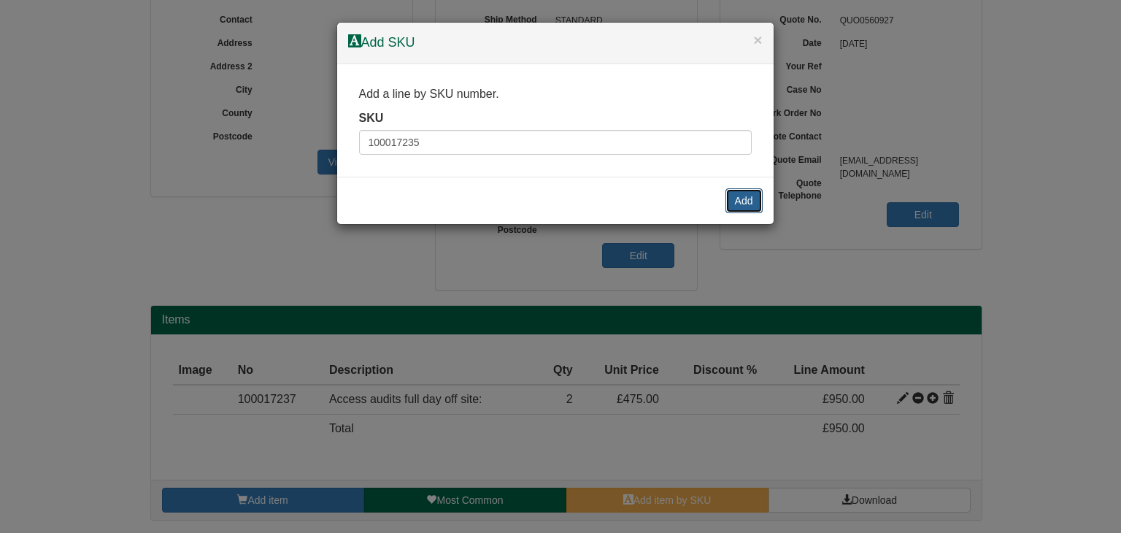
click at [748, 194] on button "Add" at bounding box center [743, 200] width 37 height 25
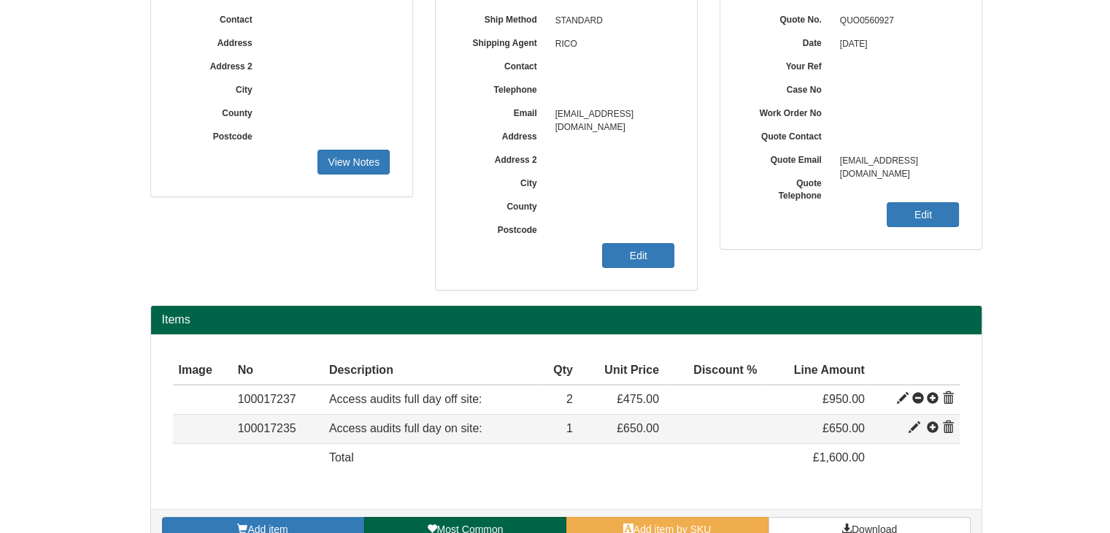
click at [908, 428] on td at bounding box center [915, 429] width 89 height 29
click at [914, 425] on span at bounding box center [915, 428] width 12 height 12
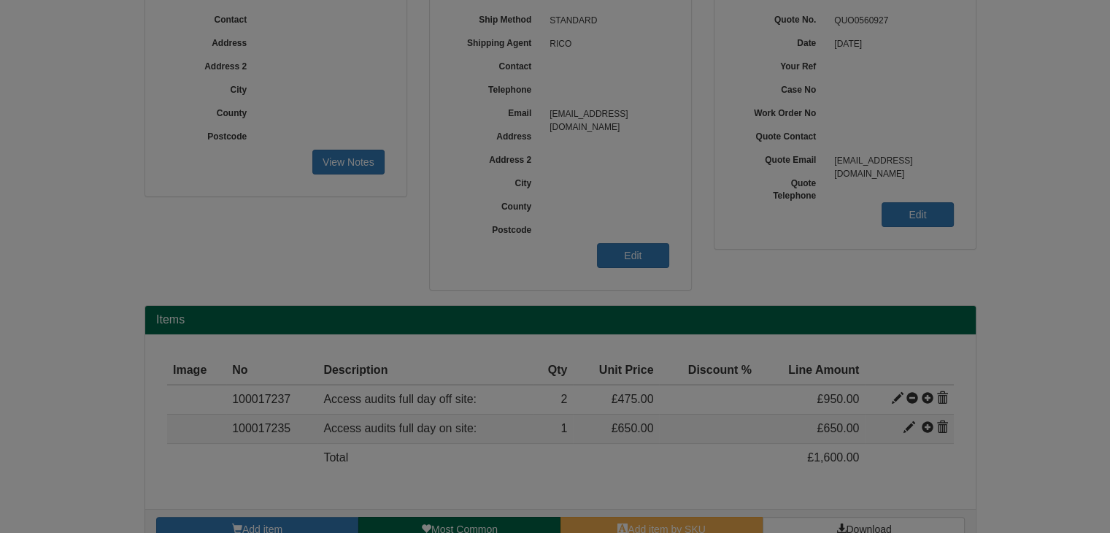
type input "Access audits full day on site:"
type input "420.00"
type input "650.00"
type input "1"
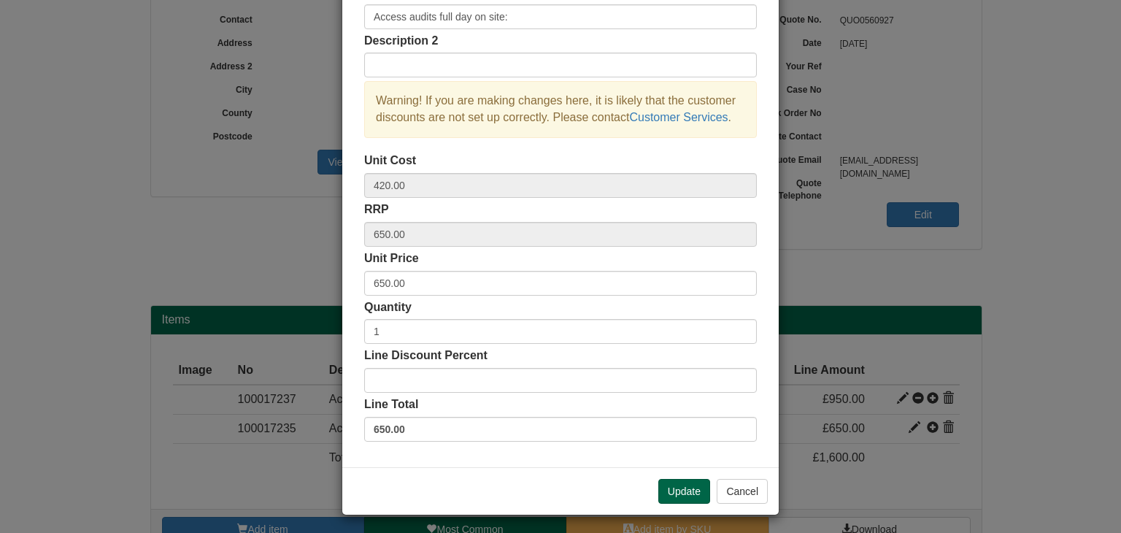
scroll to position [105, 0]
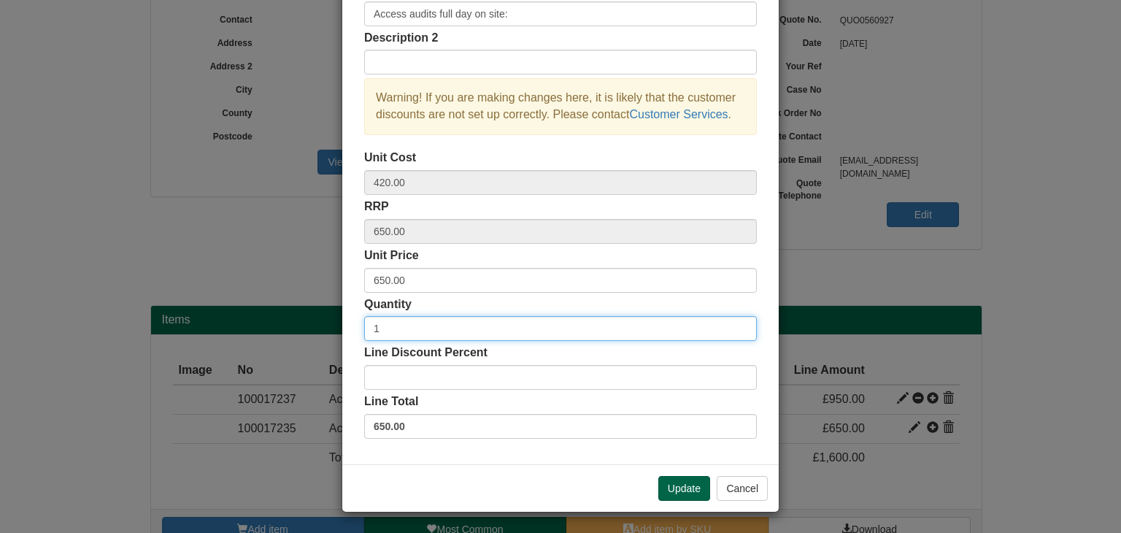
drag, startPoint x: 403, startPoint y: 325, endPoint x: 225, endPoint y: 322, distance: 177.4
click at [225, 322] on div "× Line discounts and pricing Description Access audits full day on site: Descri…" at bounding box center [560, 266] width 1121 height 533
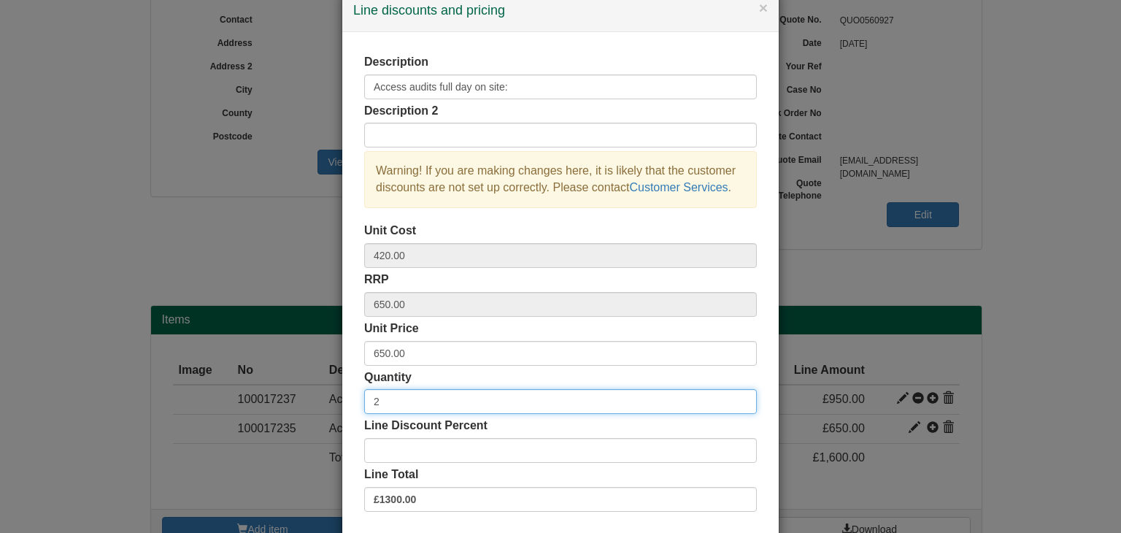
type input "2"
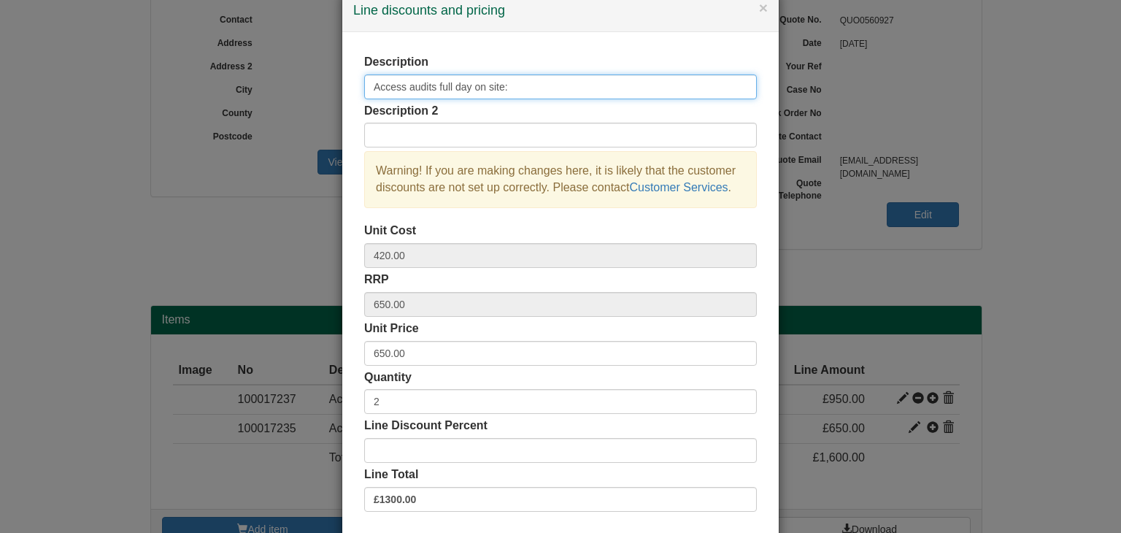
drag, startPoint x: 504, startPoint y: 84, endPoint x: 315, endPoint y: 85, distance: 189.0
click at [315, 85] on div "× Line discounts and pricing Description Access audits full day on site: Descri…" at bounding box center [560, 266] width 1121 height 533
type input "Accessibility Audit - on site days"
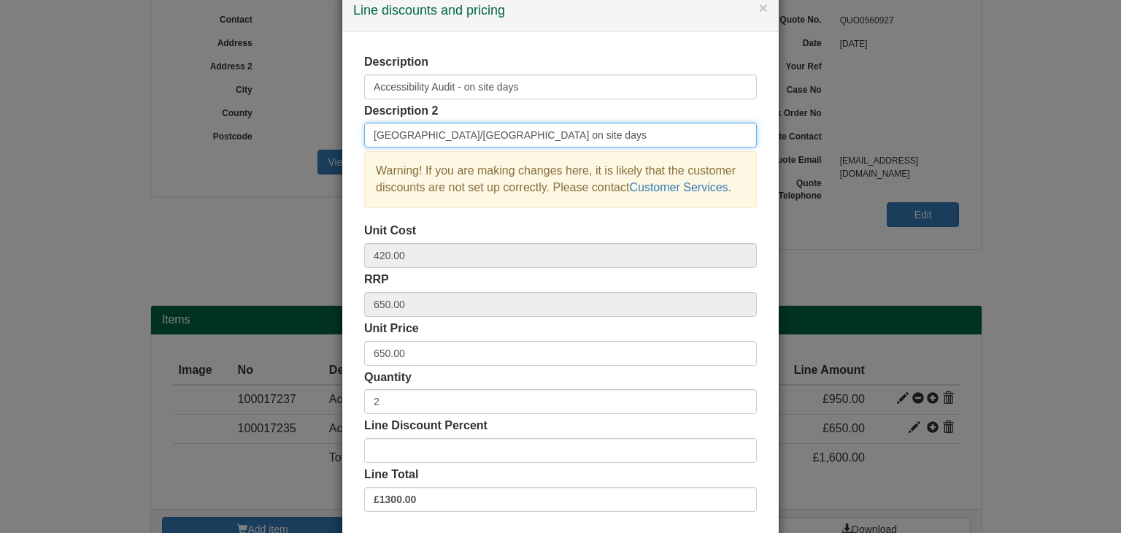
type input "[GEOGRAPHIC_DATA]/[GEOGRAPHIC_DATA] on site days"
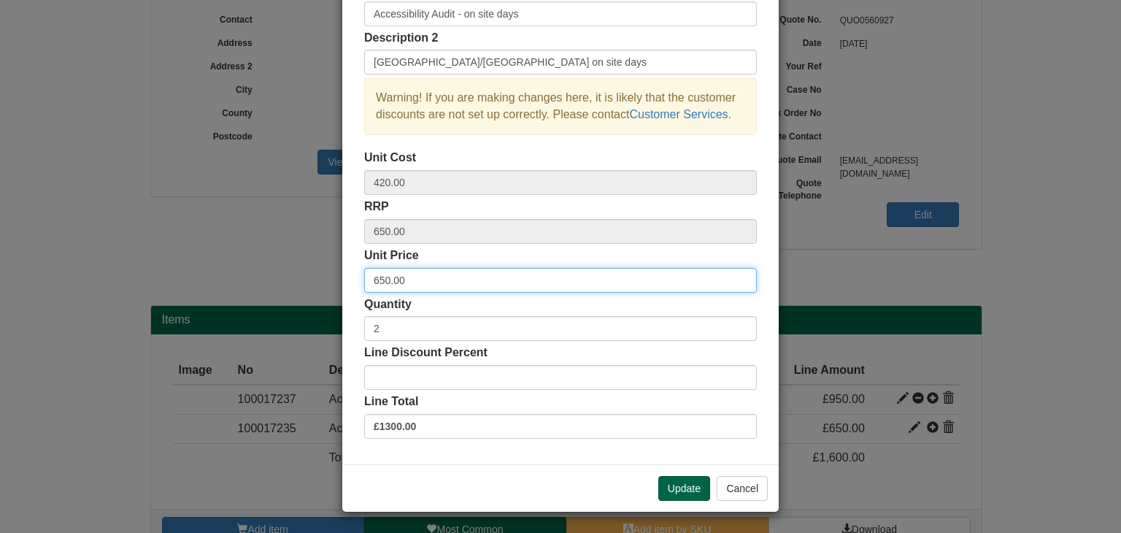
drag, startPoint x: 404, startPoint y: 276, endPoint x: 356, endPoint y: 277, distance: 47.4
click at [356, 277] on div "Description Accessibility Audit - on site days Description 2 [GEOGRAPHIC_DATA]/…" at bounding box center [560, 211] width 436 height 505
type input "850"
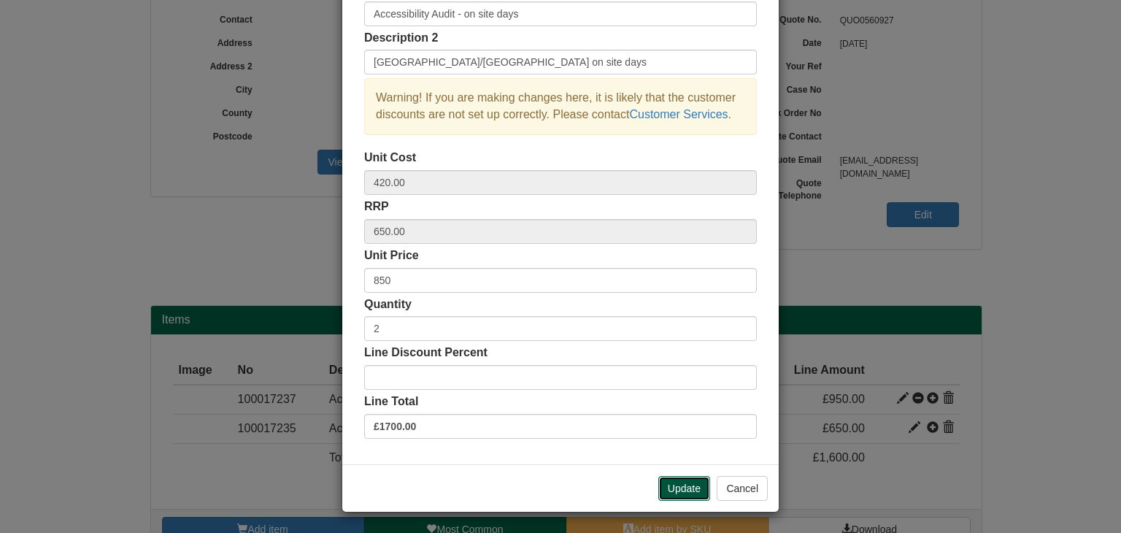
click at [682, 486] on button "Update" at bounding box center [684, 488] width 52 height 25
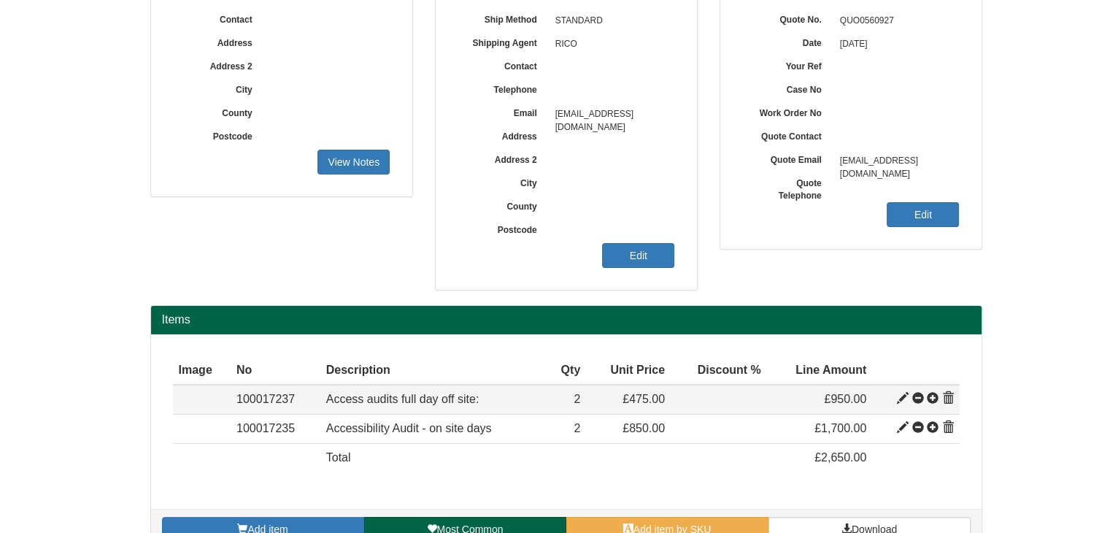
click at [900, 397] on span at bounding box center [903, 399] width 12 height 12
type input "Access audits full day off site:&nbsp;"
type input "315.00"
type input "475.00"
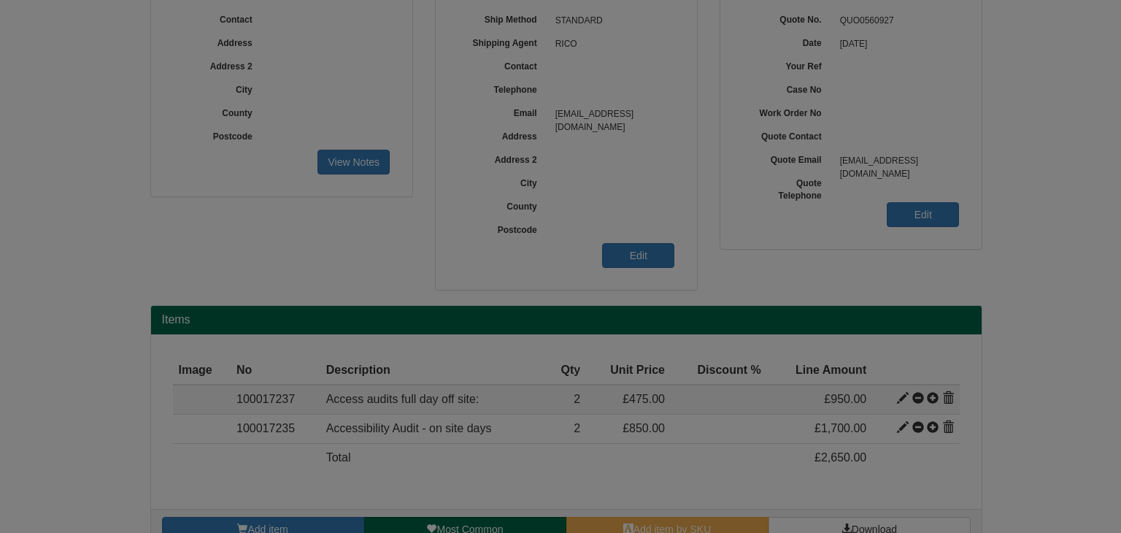
scroll to position [0, 0]
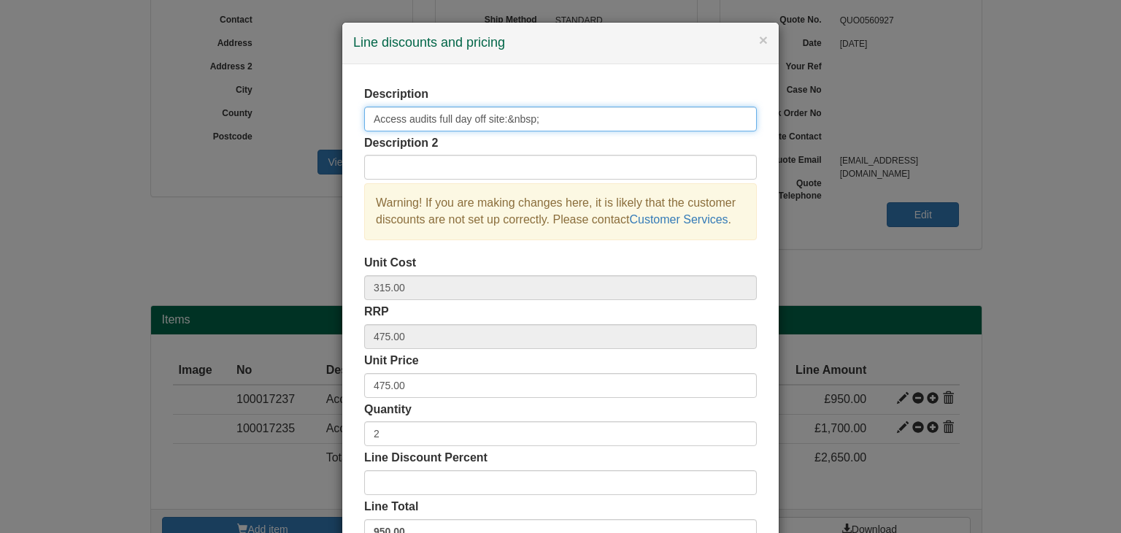
drag, startPoint x: 570, startPoint y: 118, endPoint x: 263, endPoint y: 128, distance: 307.4
click at [263, 128] on div "× Line discounts and pricing Description Access audits full day off site:&nbsp;…" at bounding box center [560, 266] width 1121 height 533
type input "Accessibility Audit"
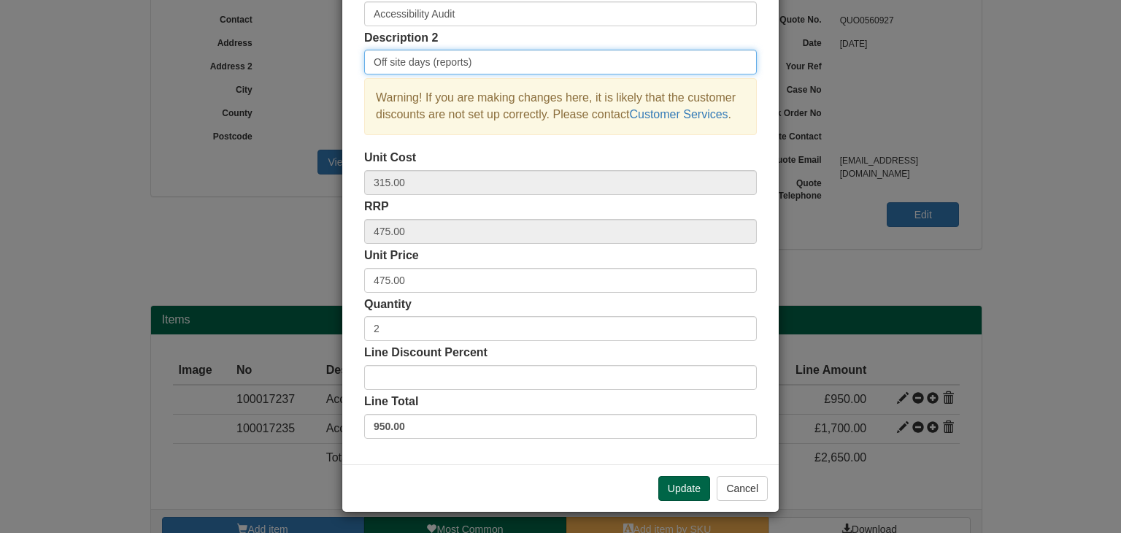
scroll to position [105, 0]
type input "Off site days (reports)"
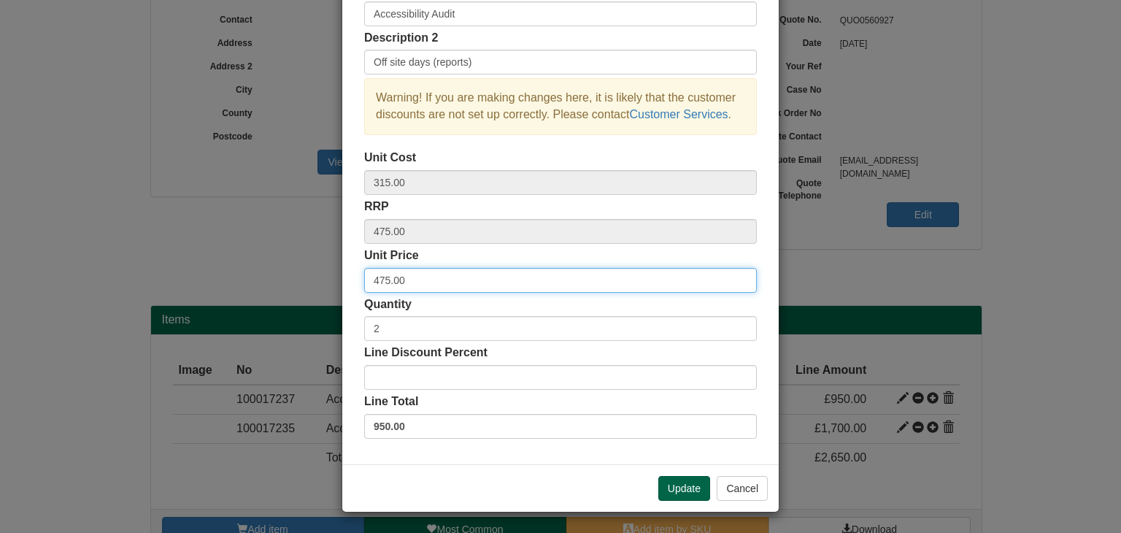
drag, startPoint x: 397, startPoint y: 279, endPoint x: 336, endPoint y: 279, distance: 61.3
click at [342, 279] on div "Description Accessibility Audit Description 2 Off site days (reports) Warning! …" at bounding box center [560, 211] width 436 height 505
type input "4"
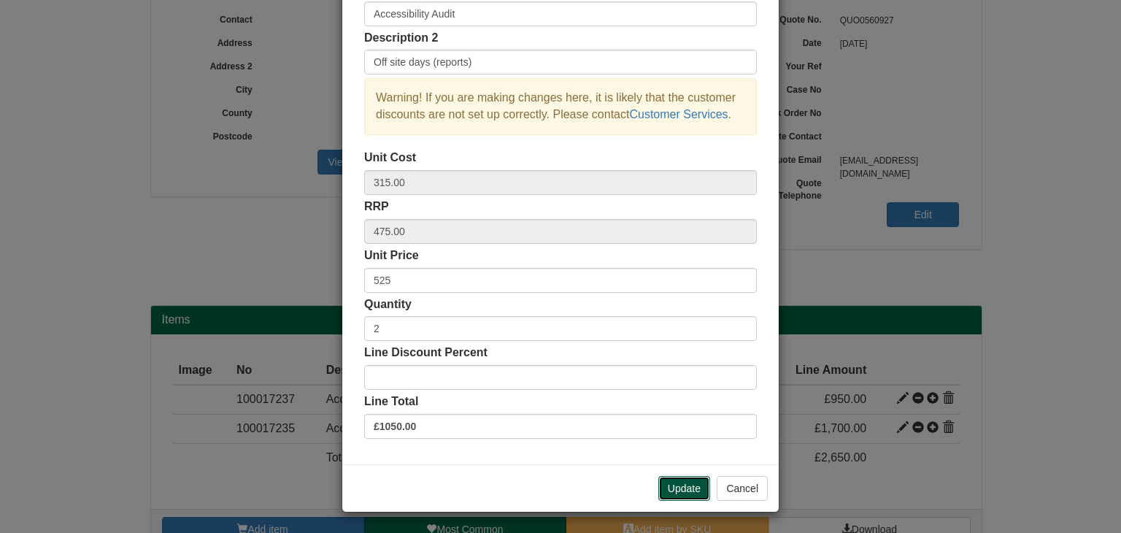
click at [679, 486] on button "Update" at bounding box center [684, 488] width 52 height 25
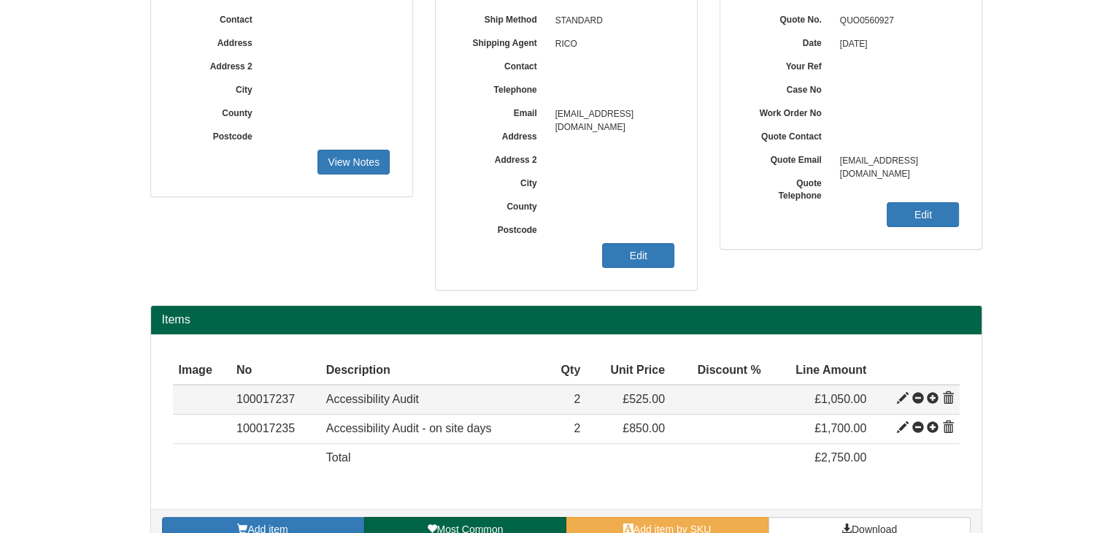
click at [901, 396] on span at bounding box center [903, 399] width 12 height 12
type input "525.00"
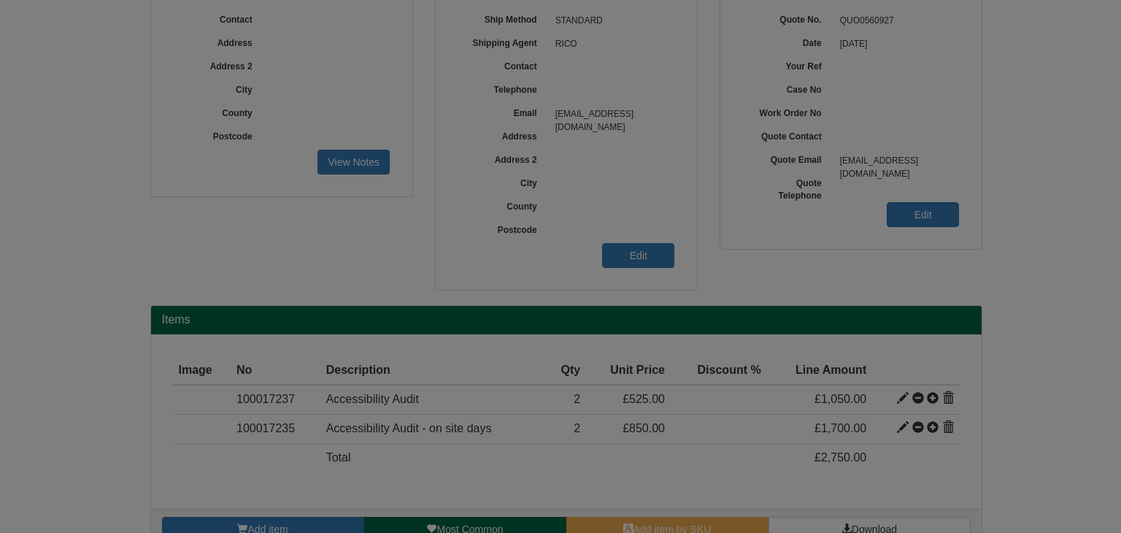
scroll to position [0, 0]
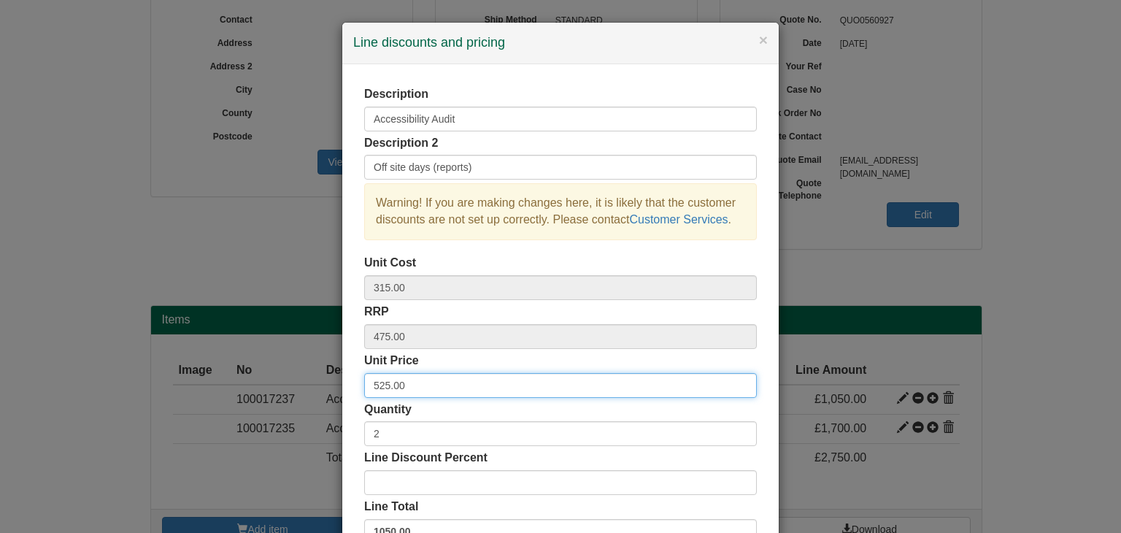
drag, startPoint x: 416, startPoint y: 386, endPoint x: 340, endPoint y: 374, distance: 76.8
click at [342, 374] on div "Description Accessibility Audit Description 2 Off site days (reports) Warning! …" at bounding box center [560, 316] width 436 height 505
type input "495"
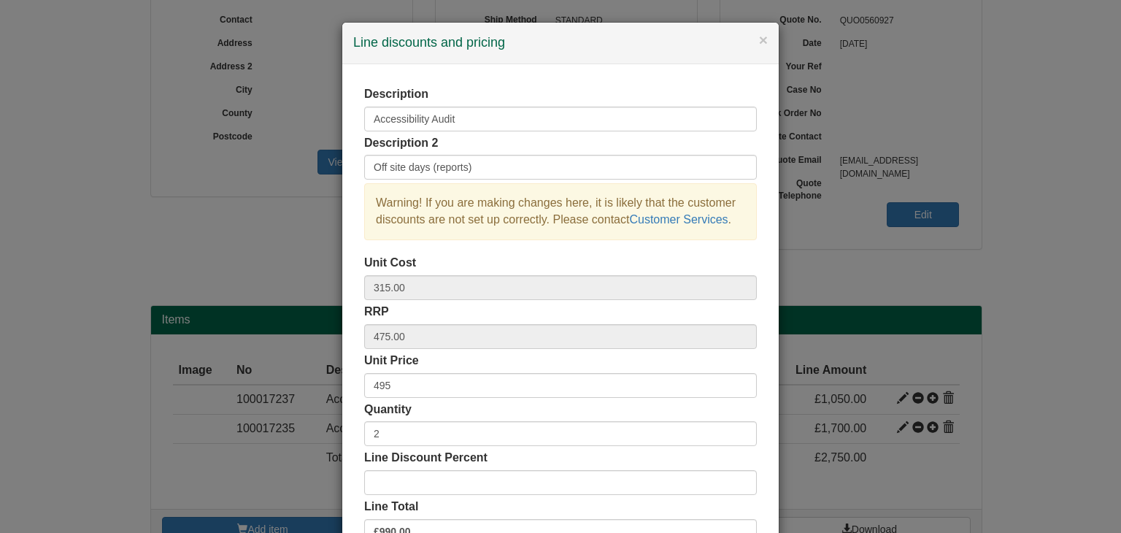
click at [342, 372] on div "Description Accessibility Audit Description 2 Off site days (reports) Warning! …" at bounding box center [560, 316] width 436 height 505
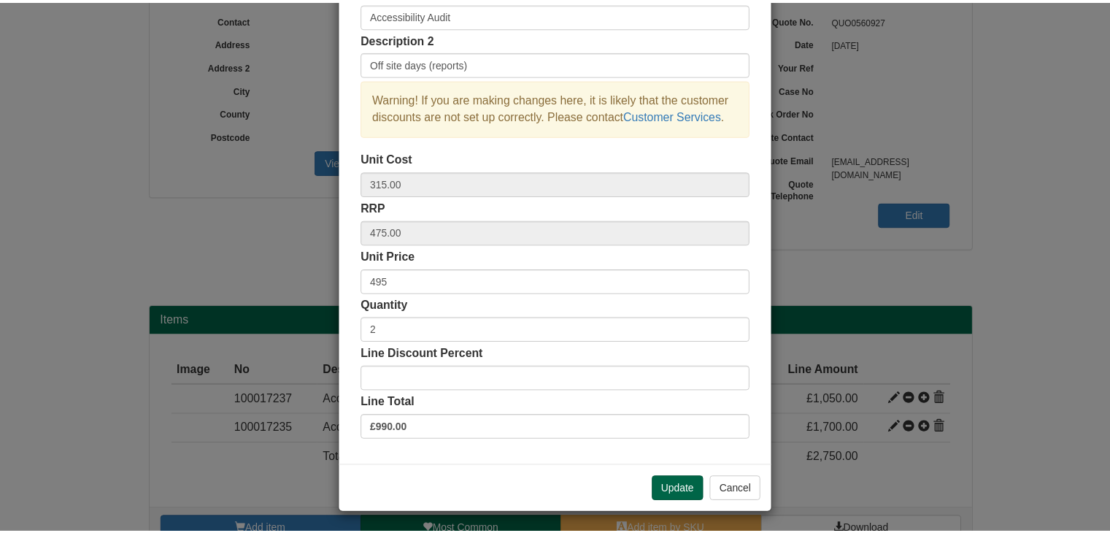
scroll to position [105, 0]
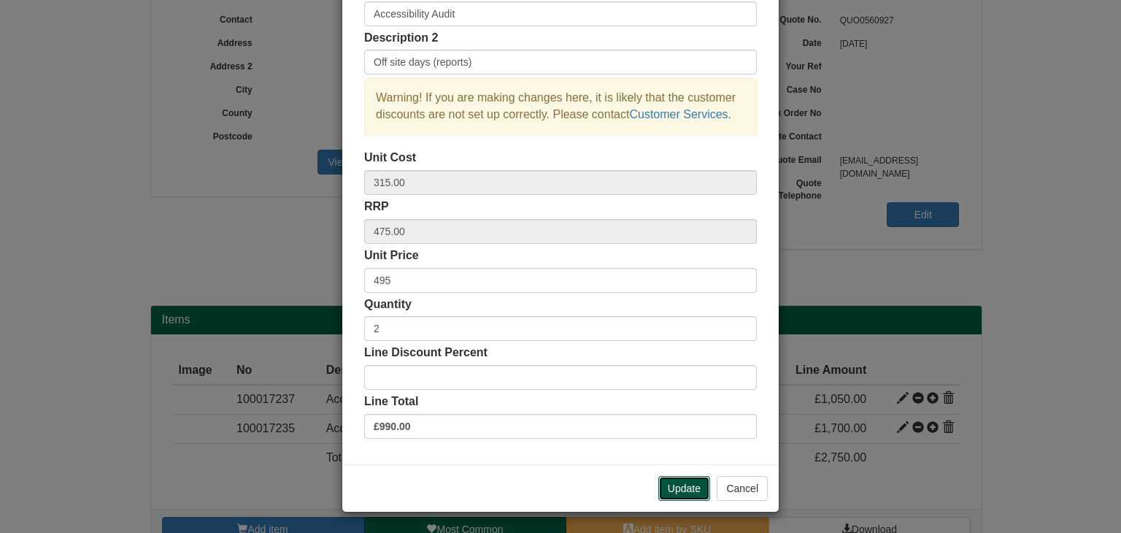
click at [677, 483] on button "Update" at bounding box center [684, 488] width 52 height 25
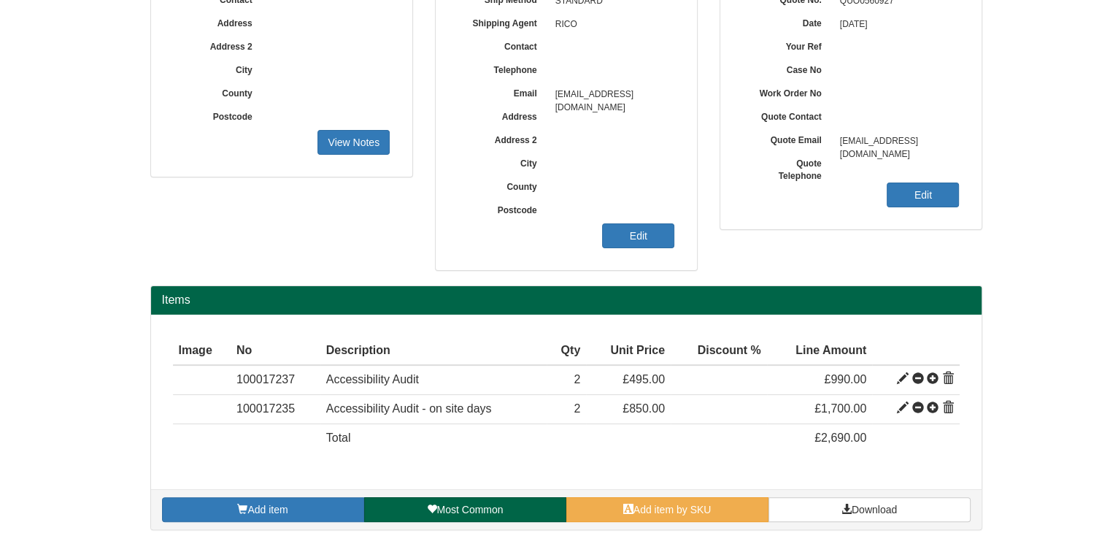
scroll to position [234, 0]
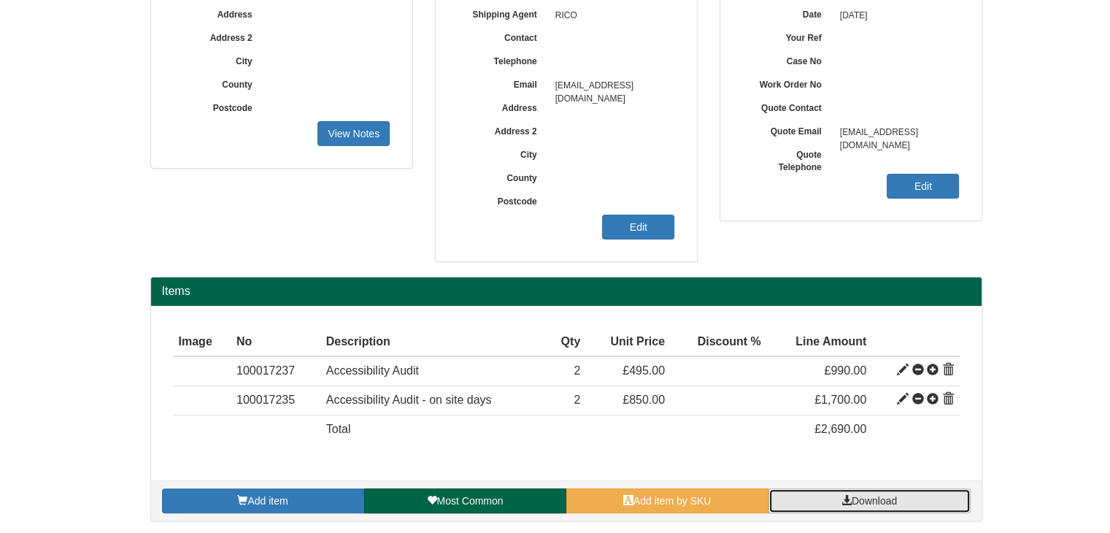
click at [857, 497] on span "Download" at bounding box center [874, 501] width 45 height 12
